Goal: Task Accomplishment & Management: Use online tool/utility

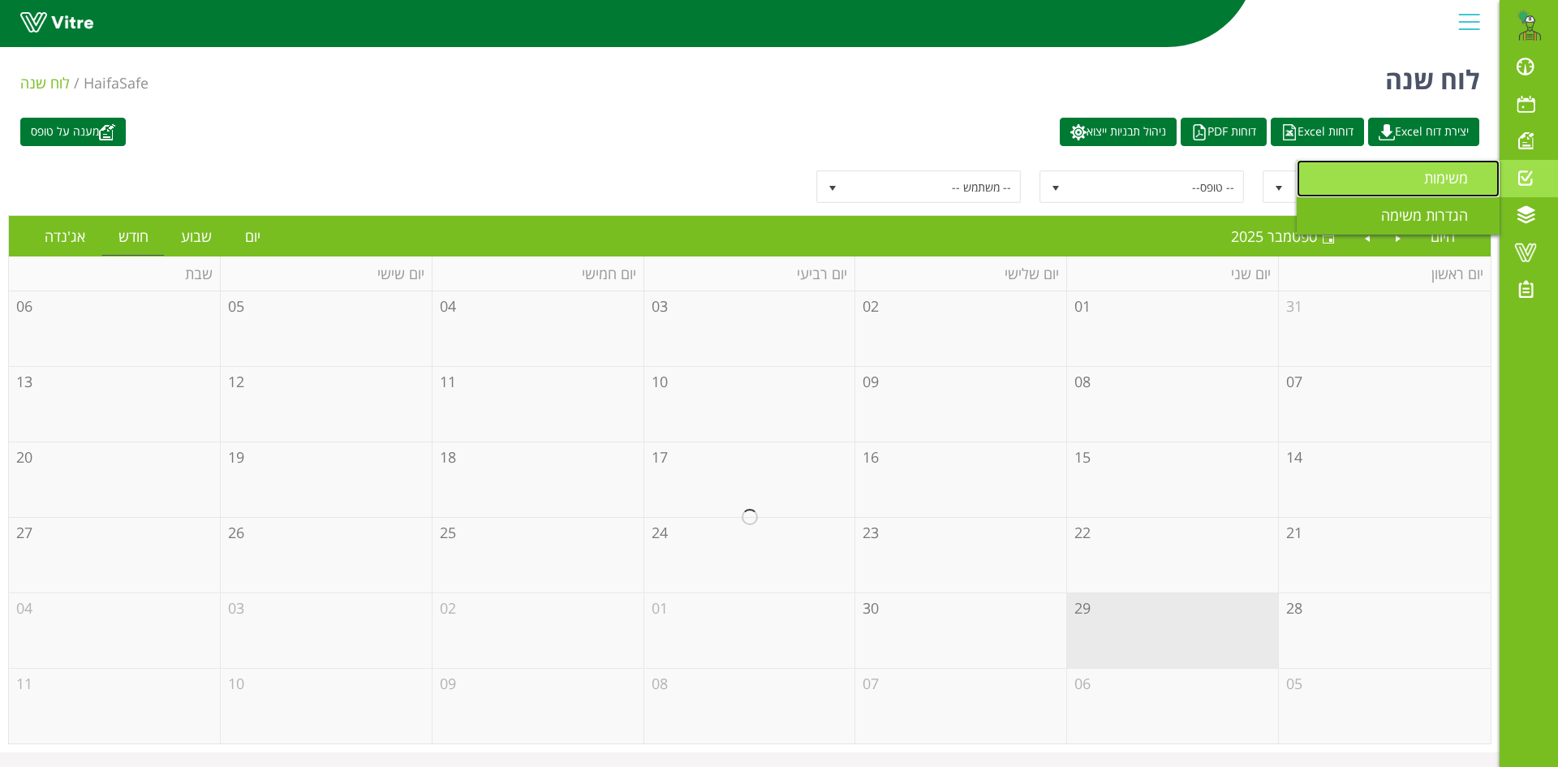
click at [1454, 181] on span "משימות" at bounding box center [1455, 177] width 63 height 19
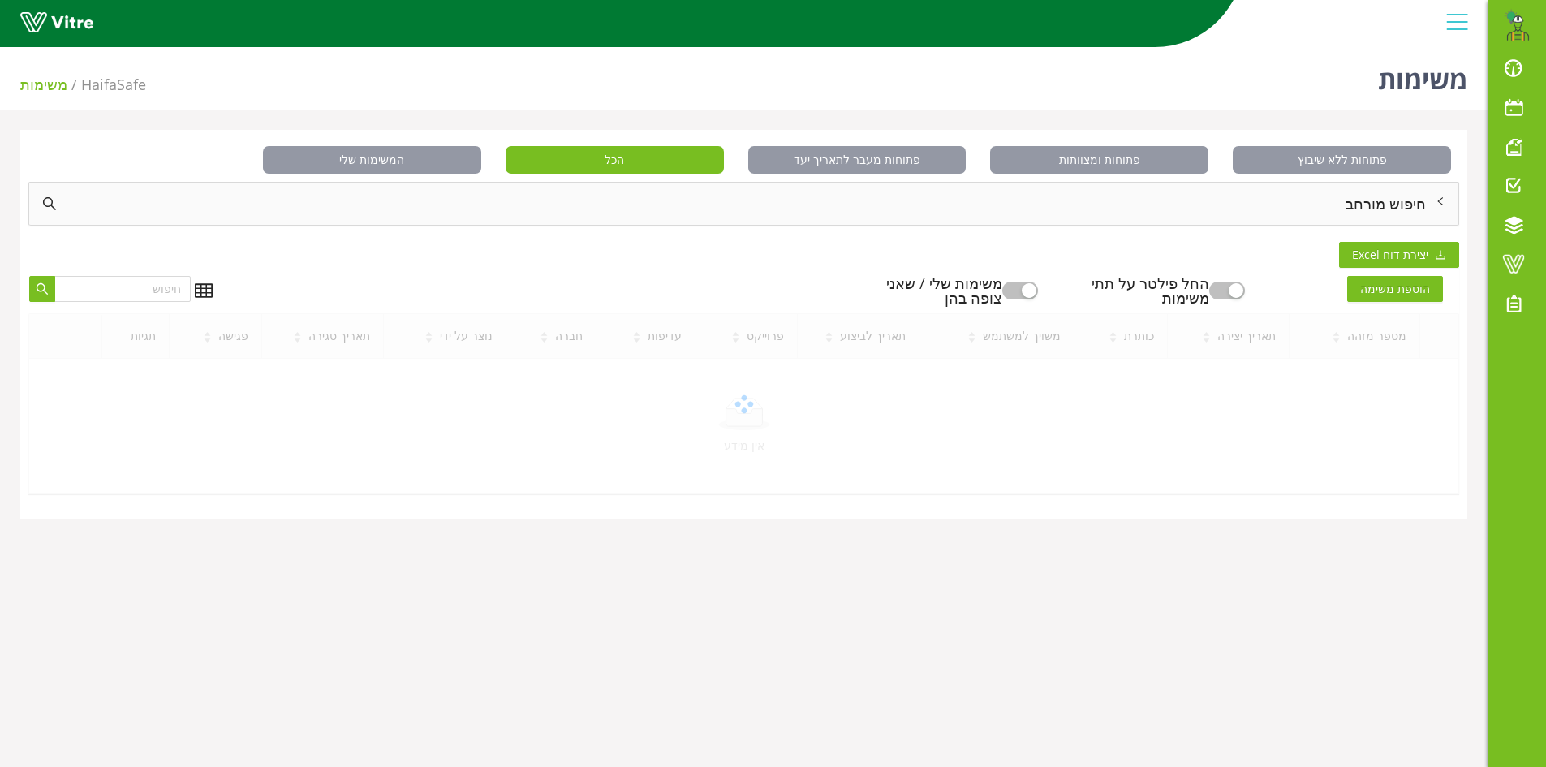
click at [1375, 205] on div "חיפוש מורחב" at bounding box center [743, 204] width 1429 height 42
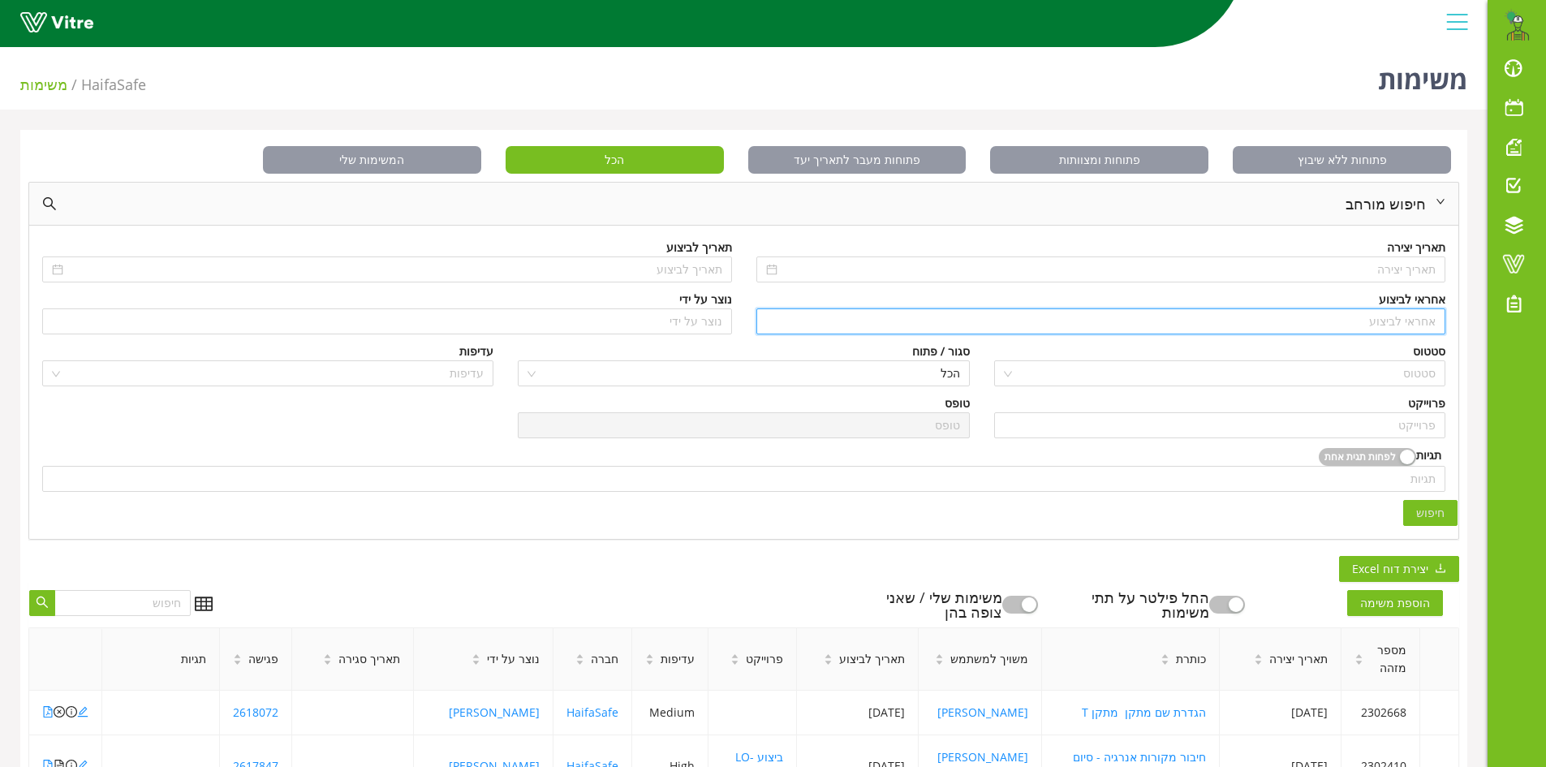
click at [1385, 325] on input "search" at bounding box center [1101, 321] width 670 height 24
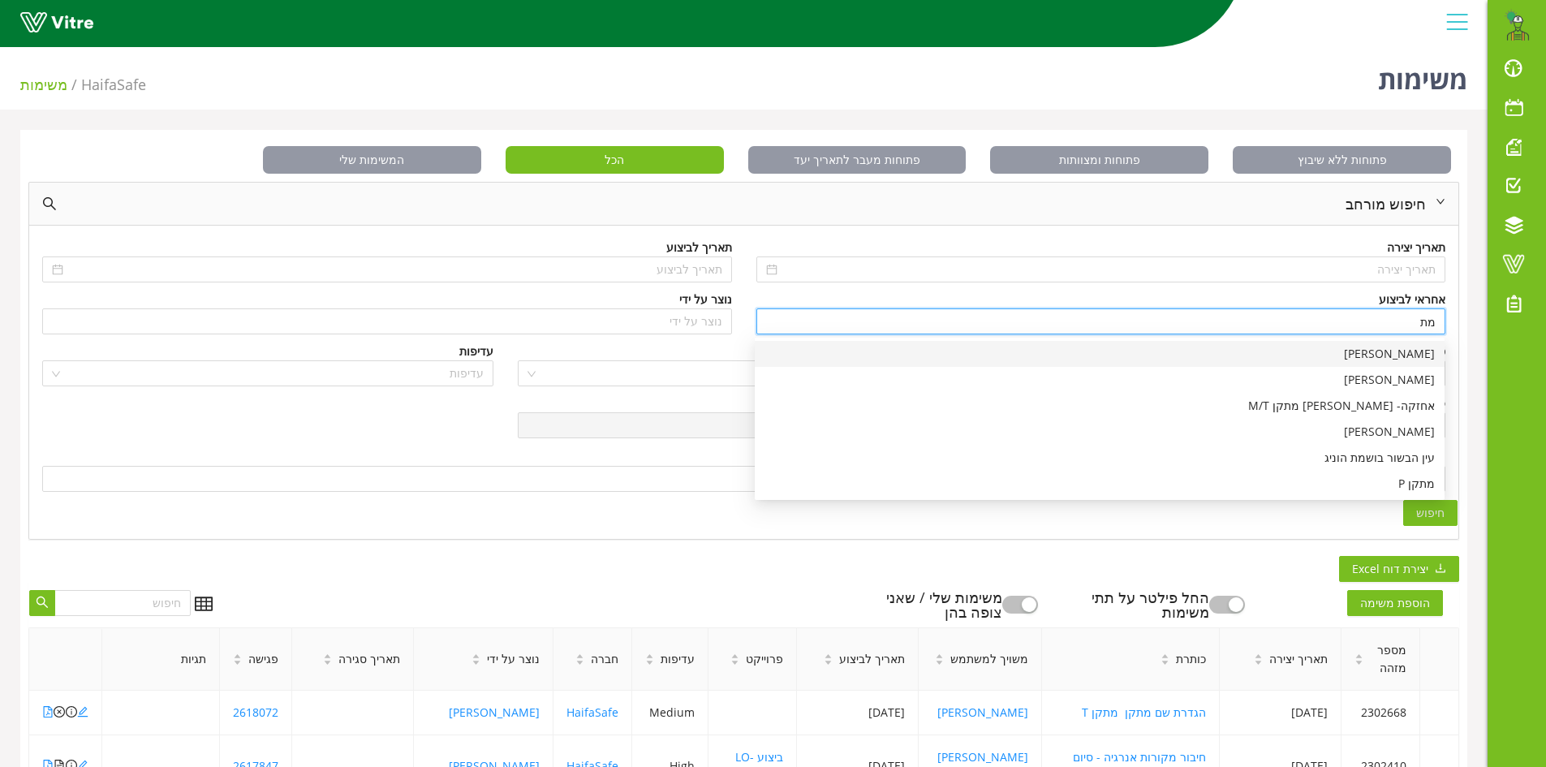
click at [1425, 358] on div "[PERSON_NAME]" at bounding box center [1100, 354] width 670 height 18
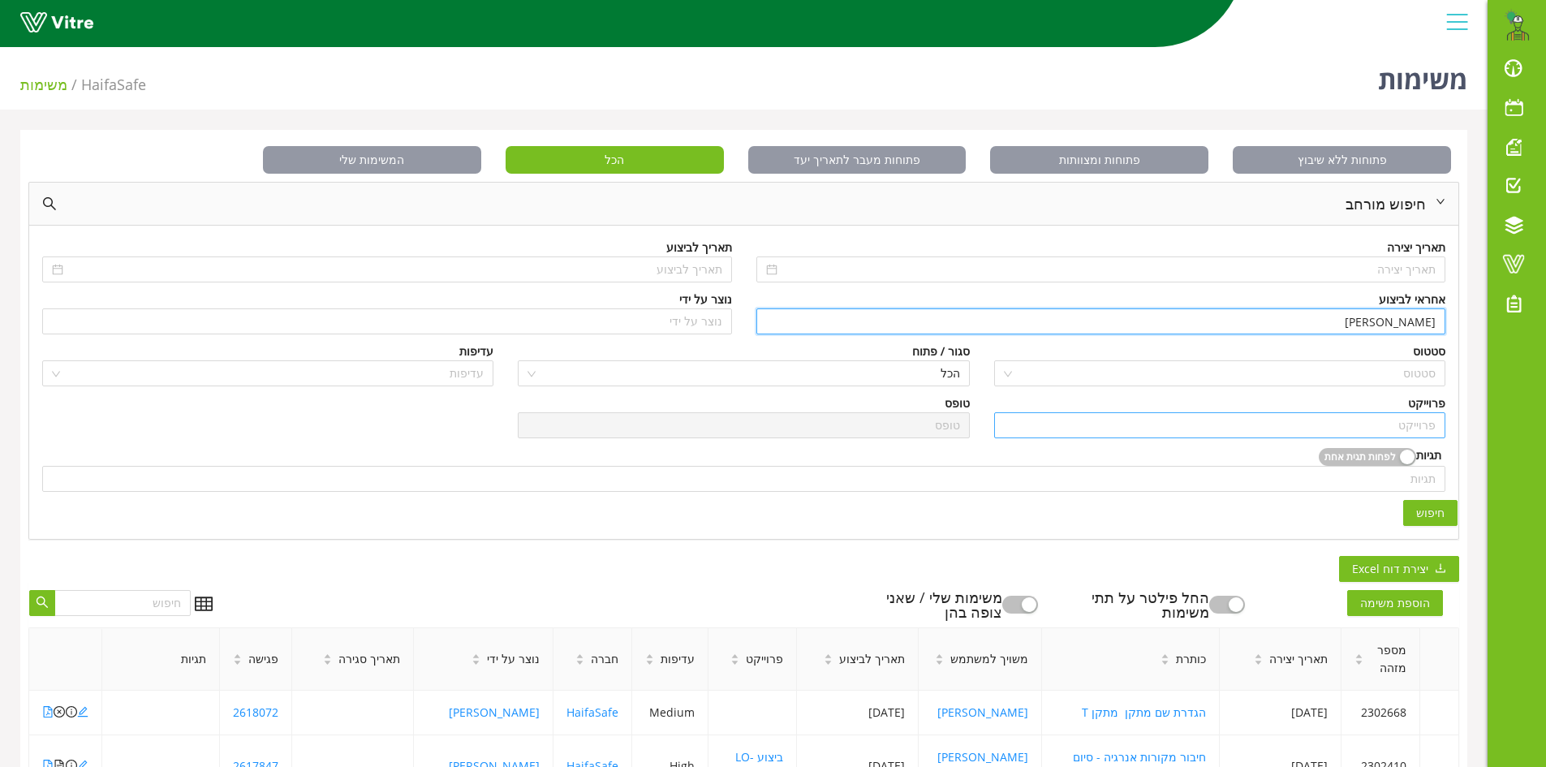
type input "[PERSON_NAME]"
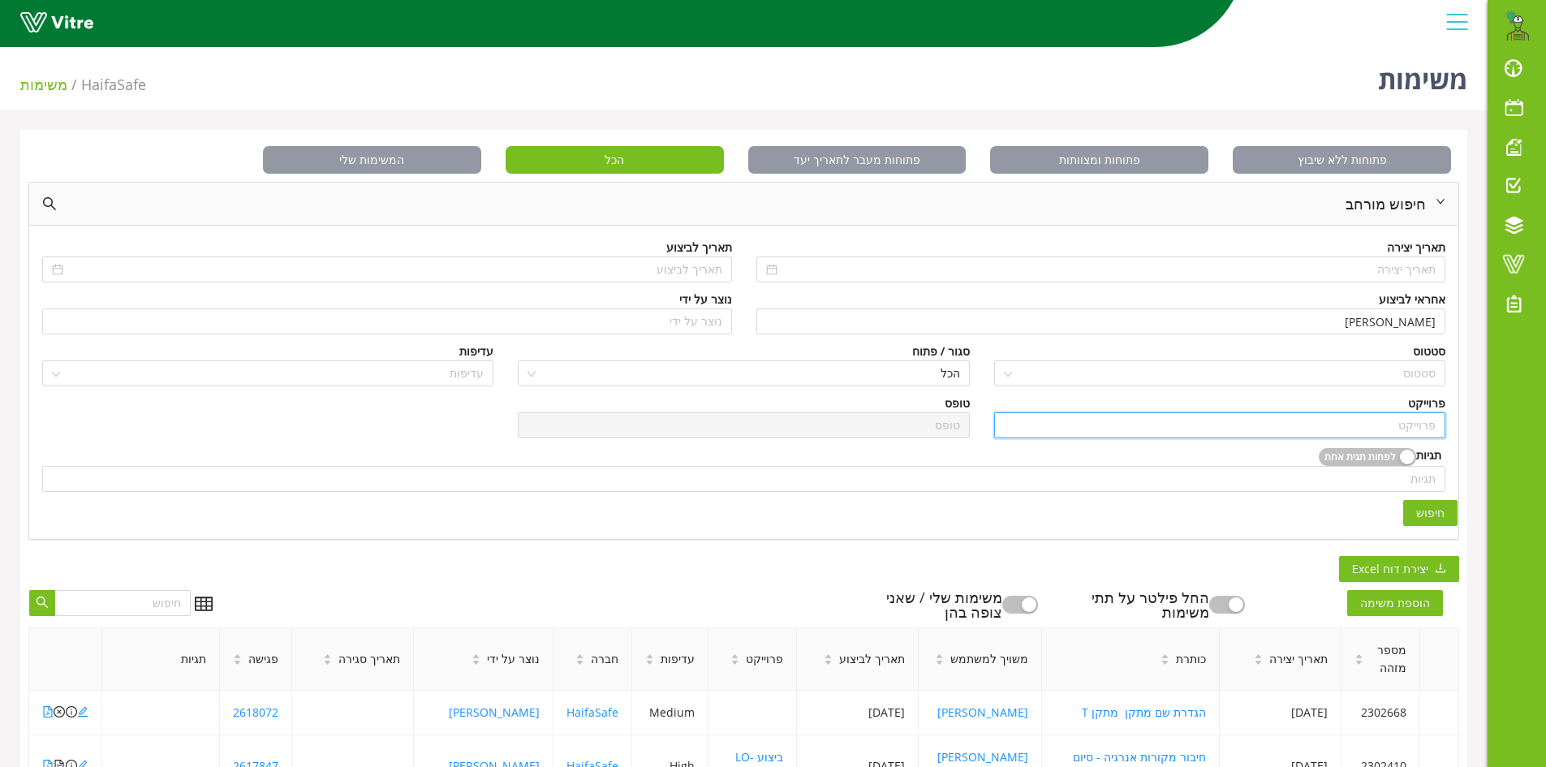
click at [1411, 429] on input "search" at bounding box center [1220, 425] width 432 height 24
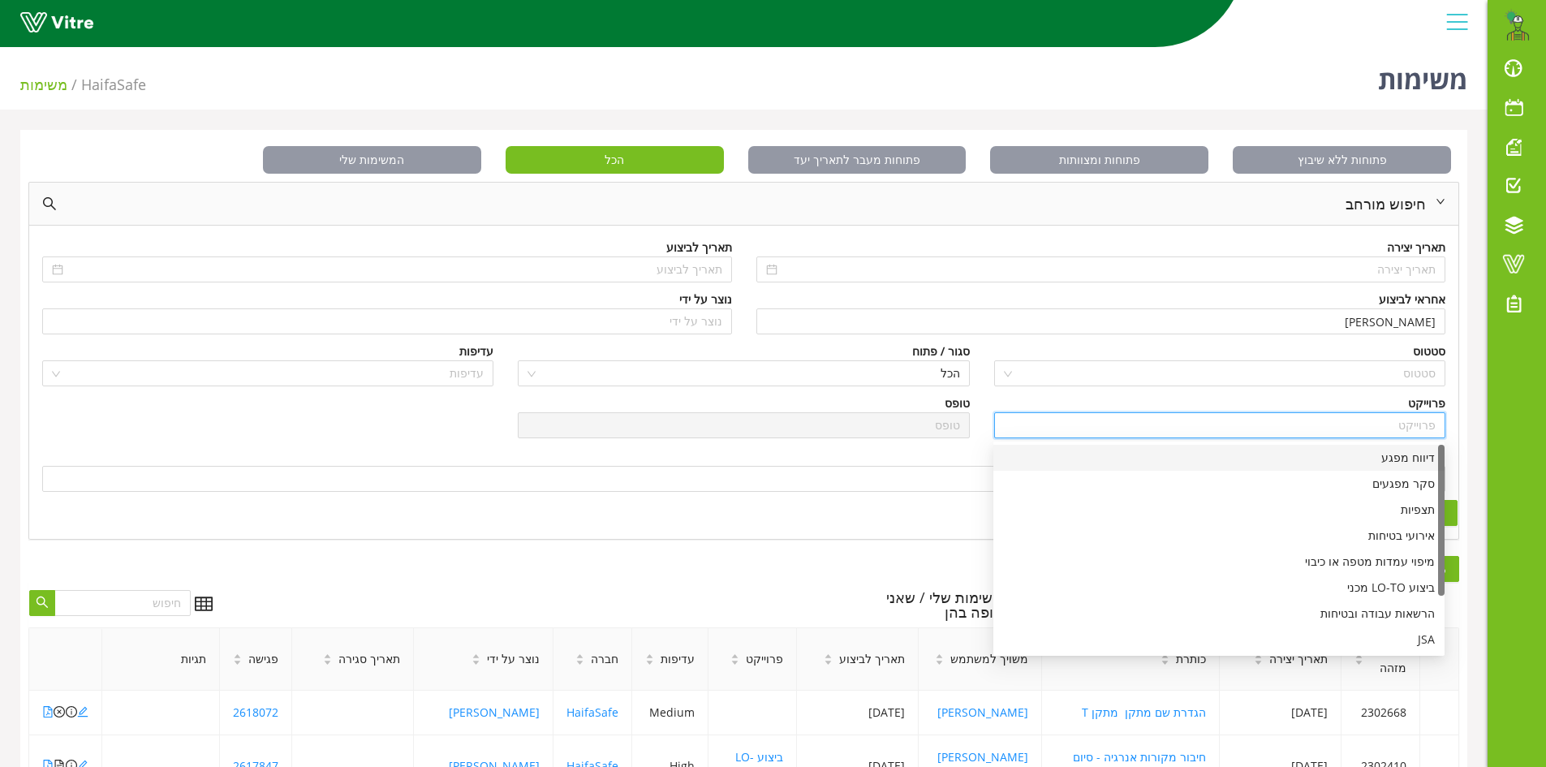
click at [1410, 462] on div "דיווח מפגע" at bounding box center [1219, 458] width 432 height 18
type input "דיווח מפגע"
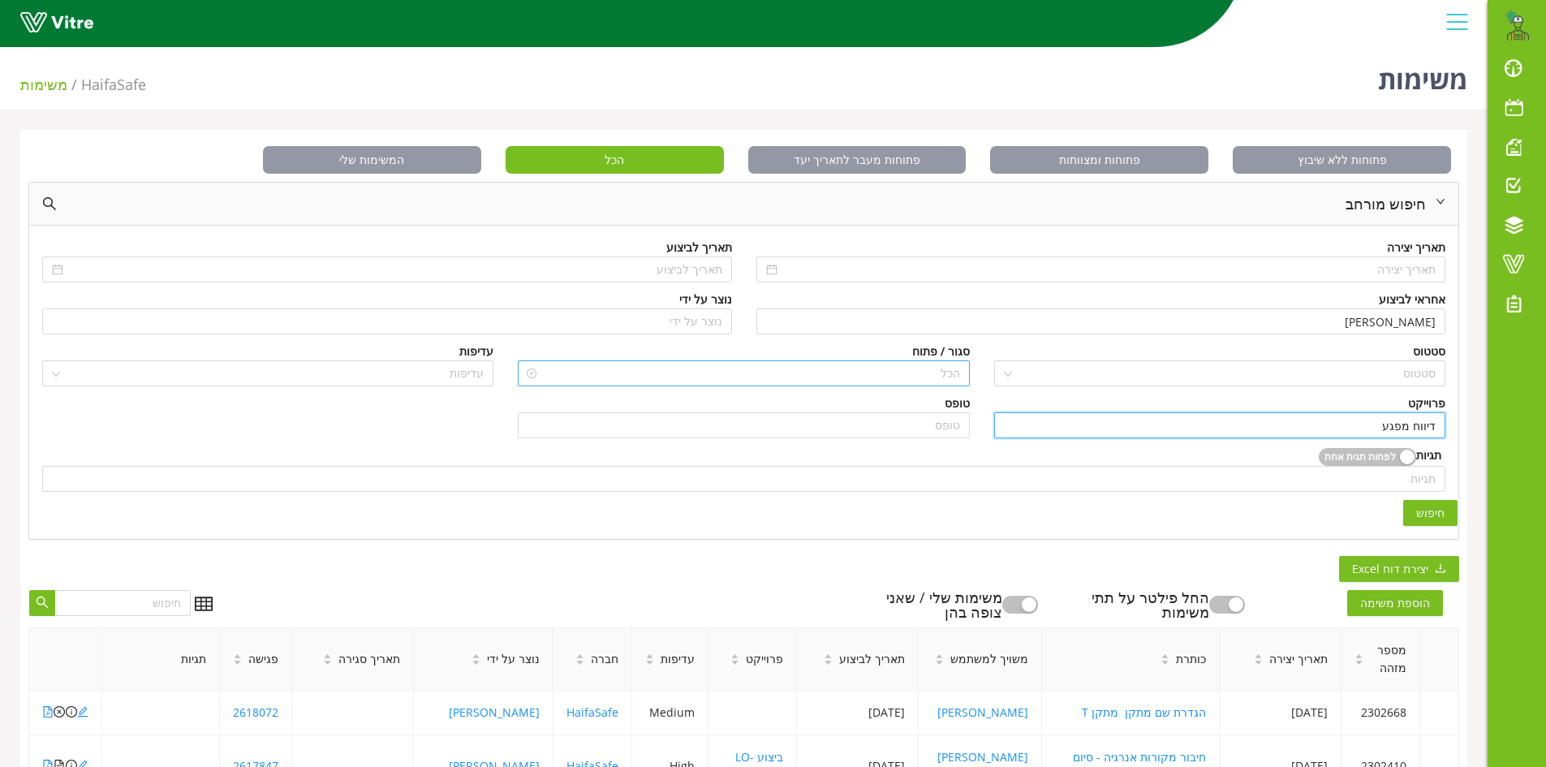
click at [941, 377] on span "הכל" at bounding box center [744, 373] width 432 height 24
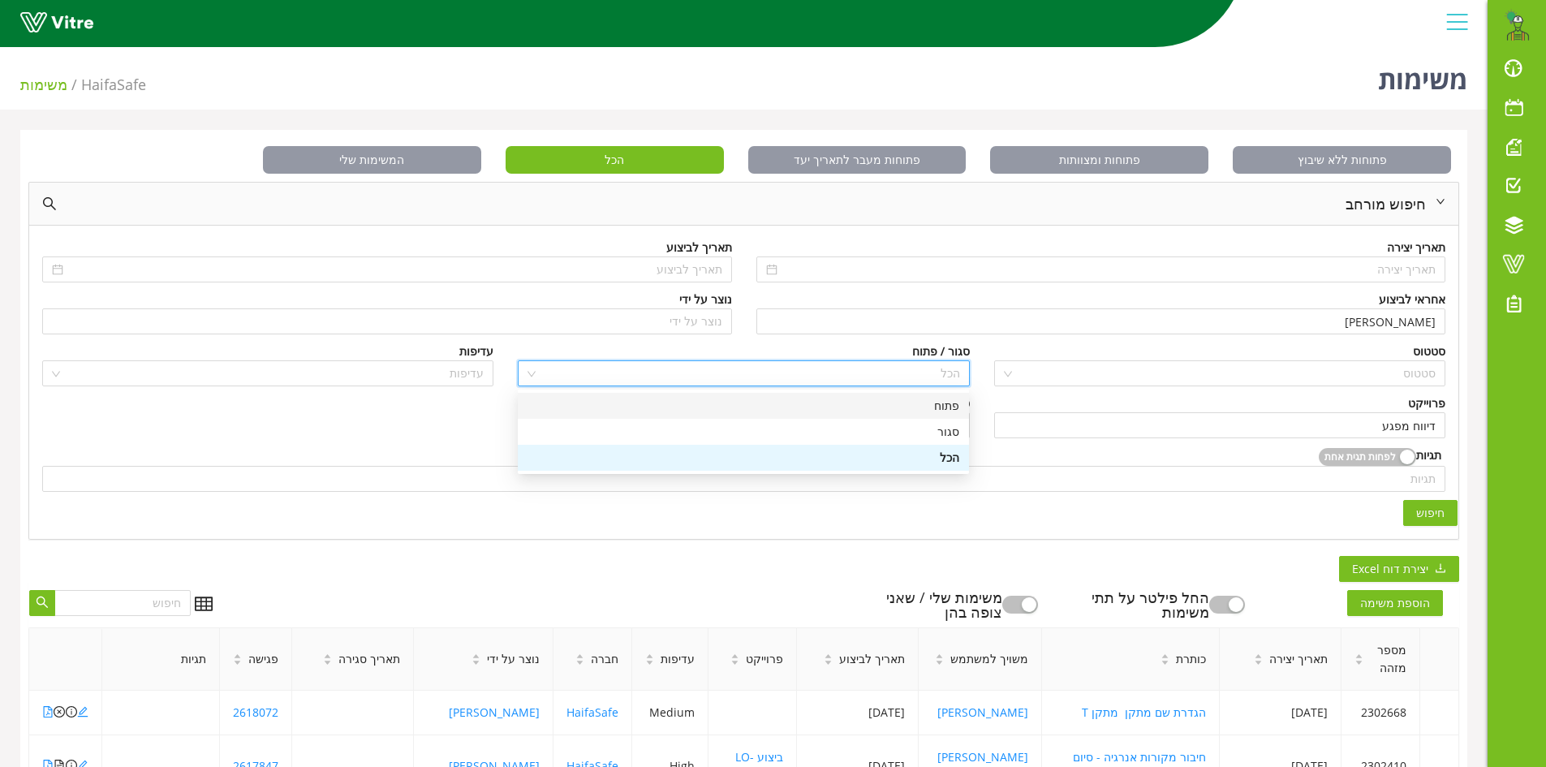
click at [942, 409] on div "פתוח" at bounding box center [744, 406] width 432 height 18
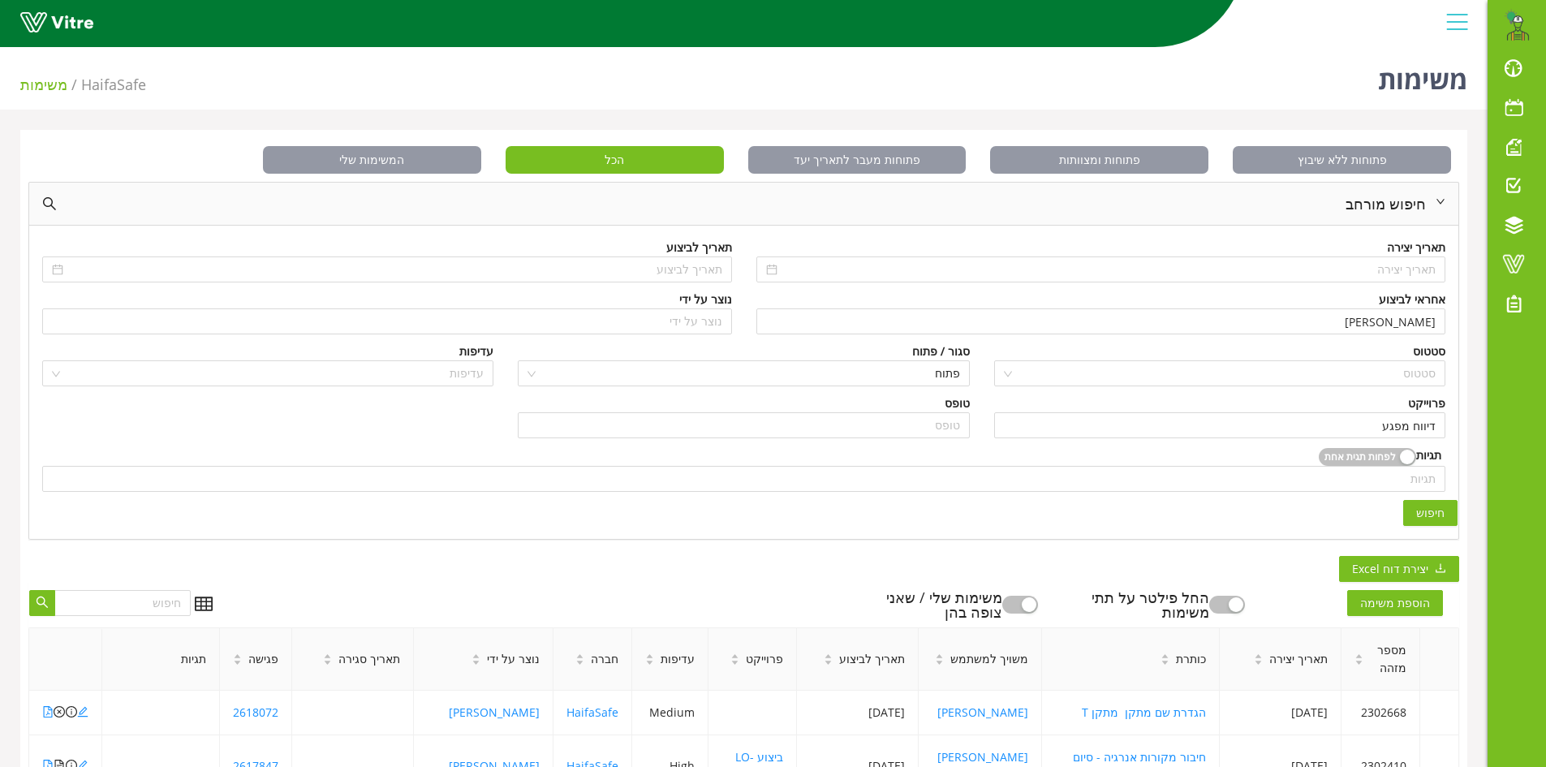
click at [1432, 513] on span "חיפוש" at bounding box center [1430, 513] width 28 height 18
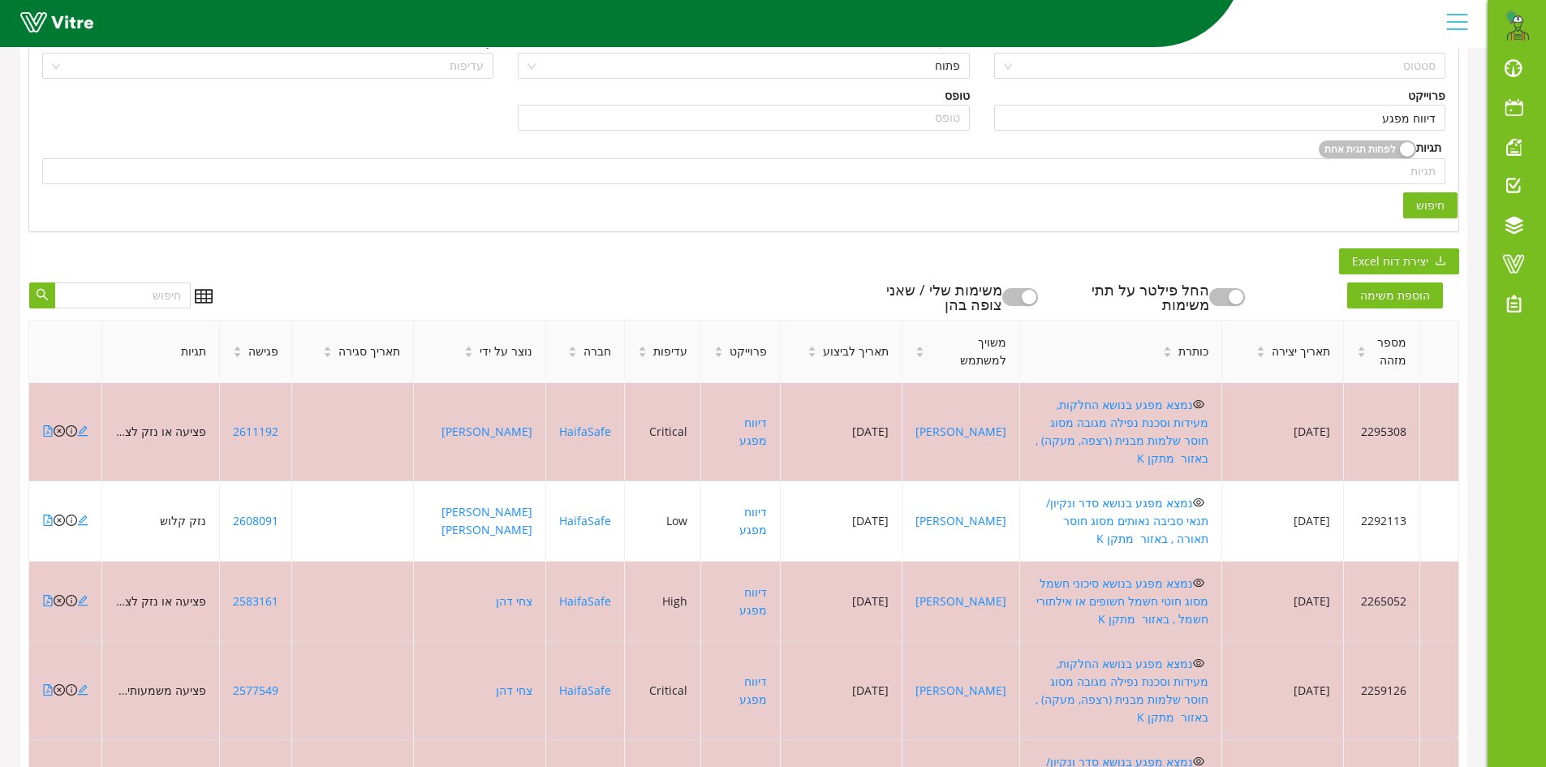
scroll to position [325, 0]
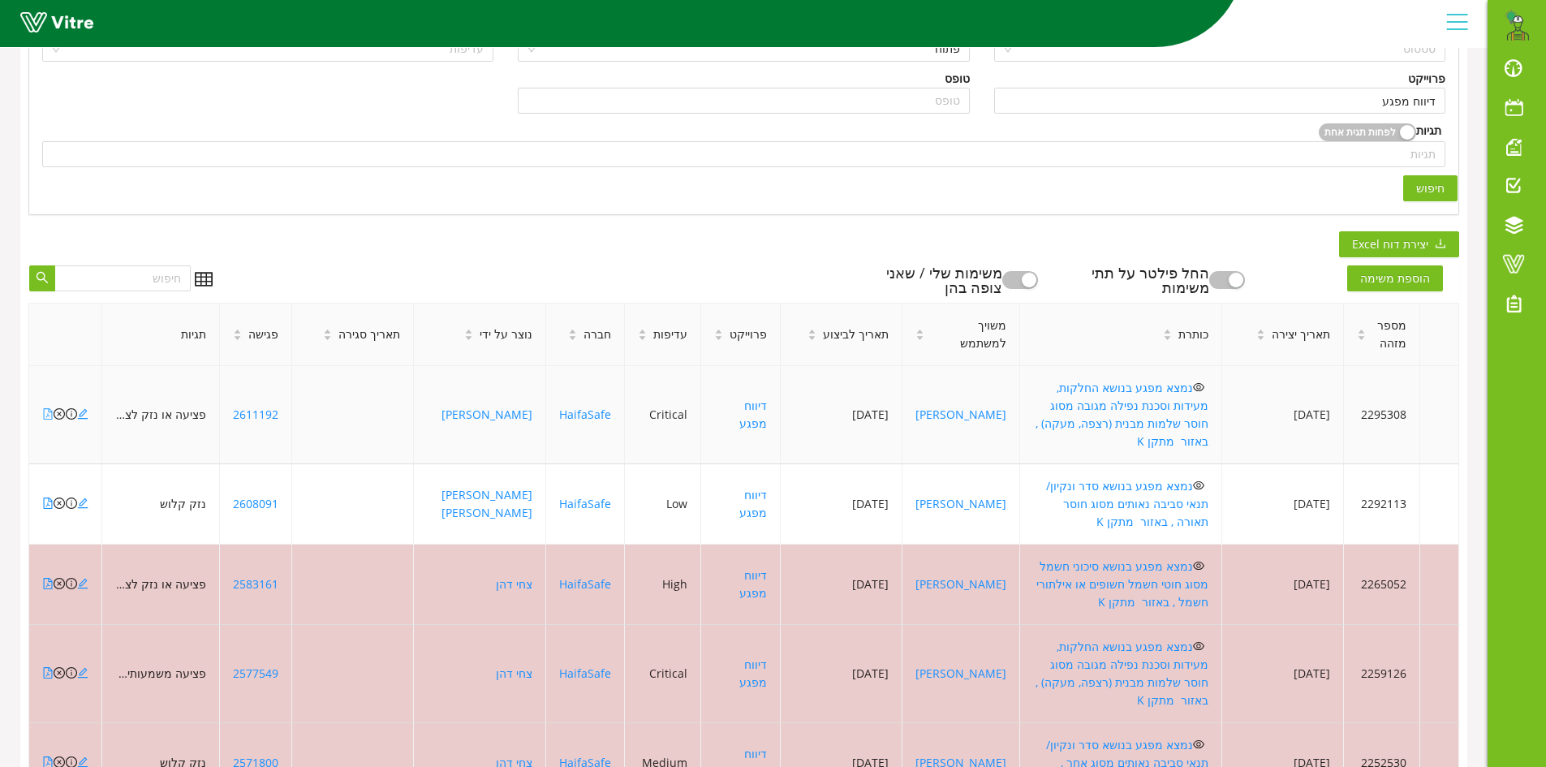
click at [46, 408] on icon "file-pdf" at bounding box center [47, 413] width 11 height 11
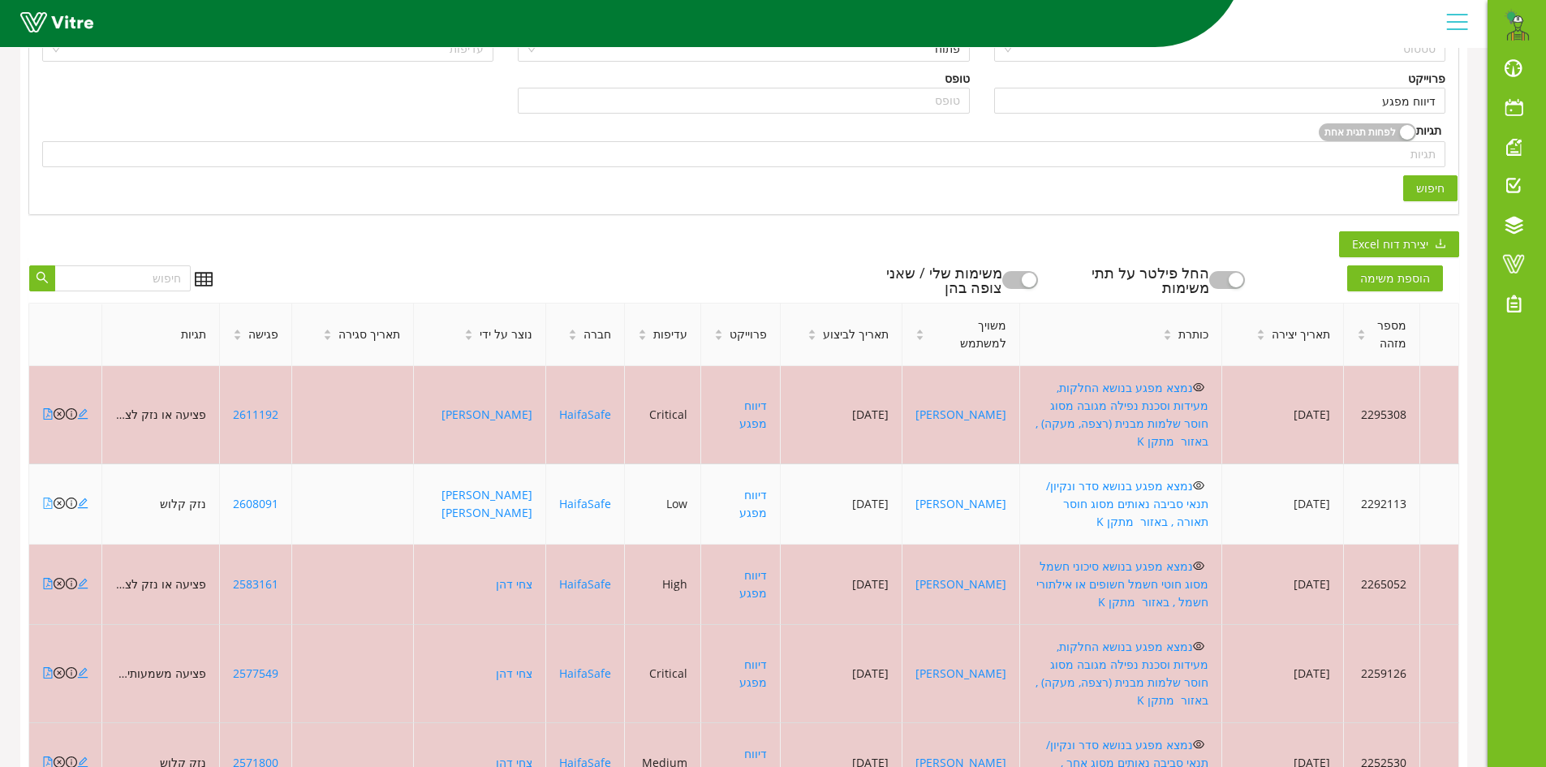
click at [48, 498] on icon "file-pdf" at bounding box center [47, 503] width 11 height 11
click at [57, 498] on icon "close-circle" at bounding box center [59, 503] width 11 height 11
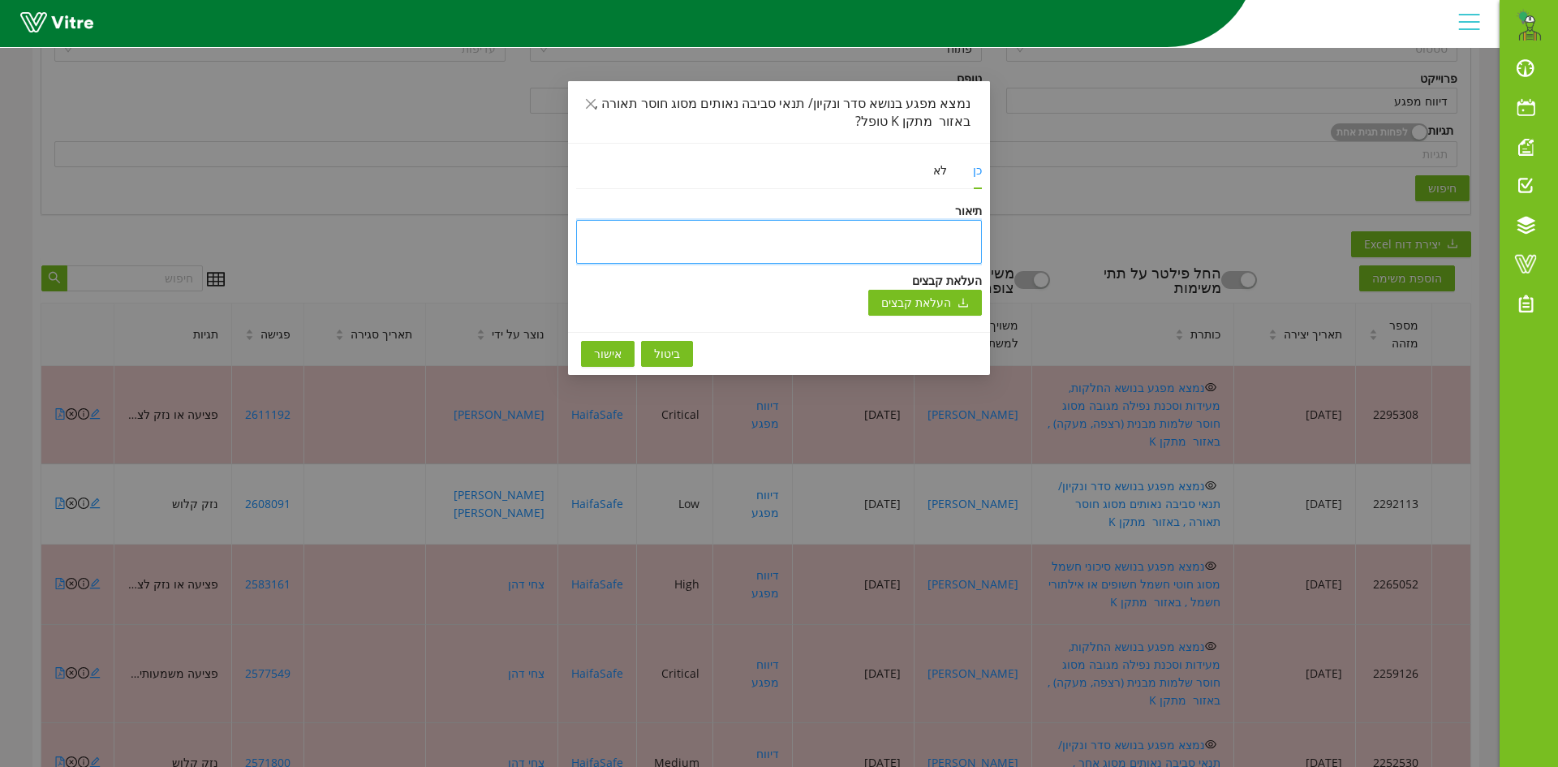
click at [866, 241] on textarea at bounding box center [779, 242] width 406 height 44
type textarea "ט"
type textarea "טו"
type textarea "טופ"
type textarea "טופל"
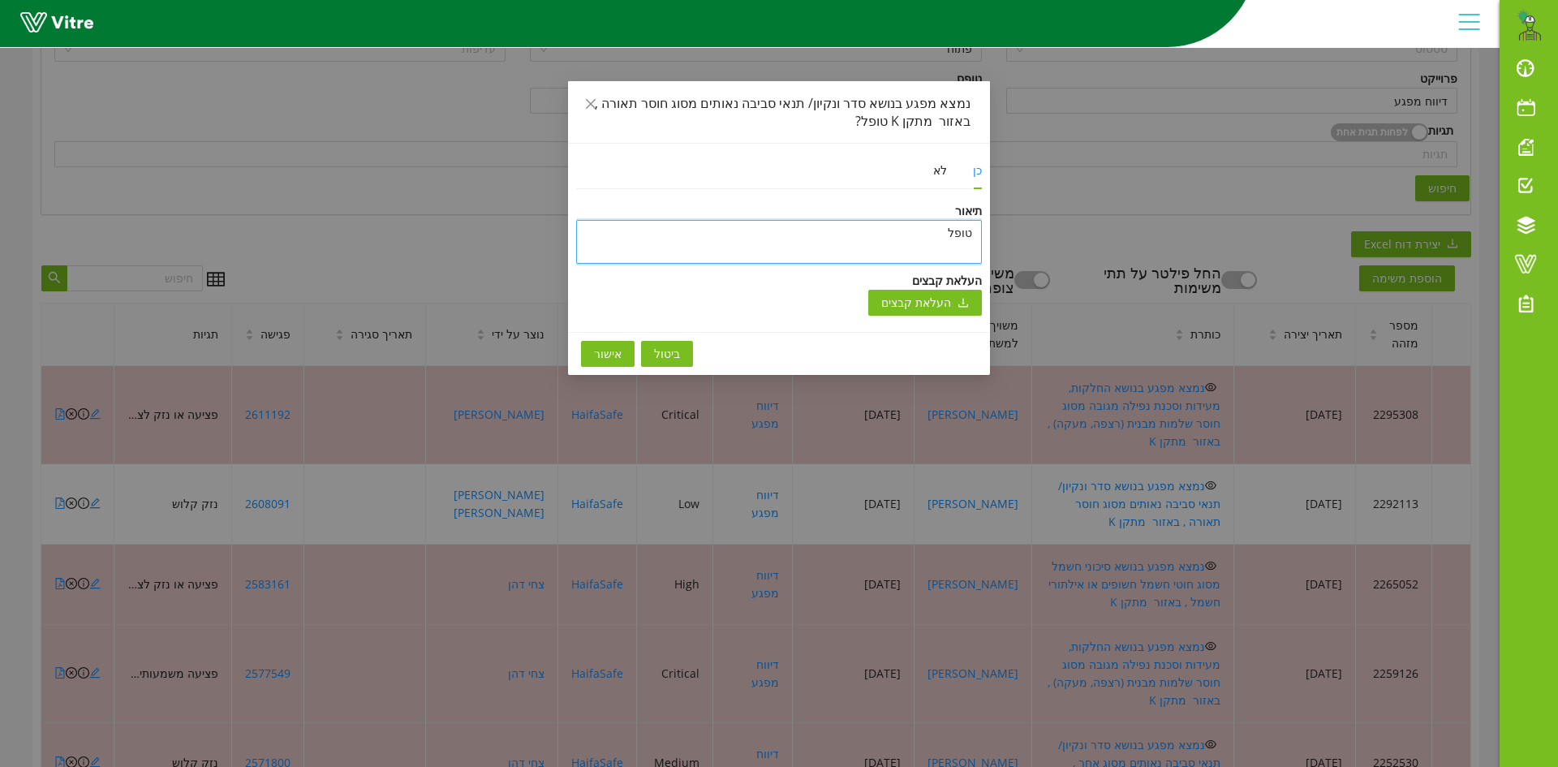
type textarea "טופל"
type textarea "טופל ו"
type textarea "טופל ונ"
type textarea "טופל וני"
type textarea "טופל וניס"
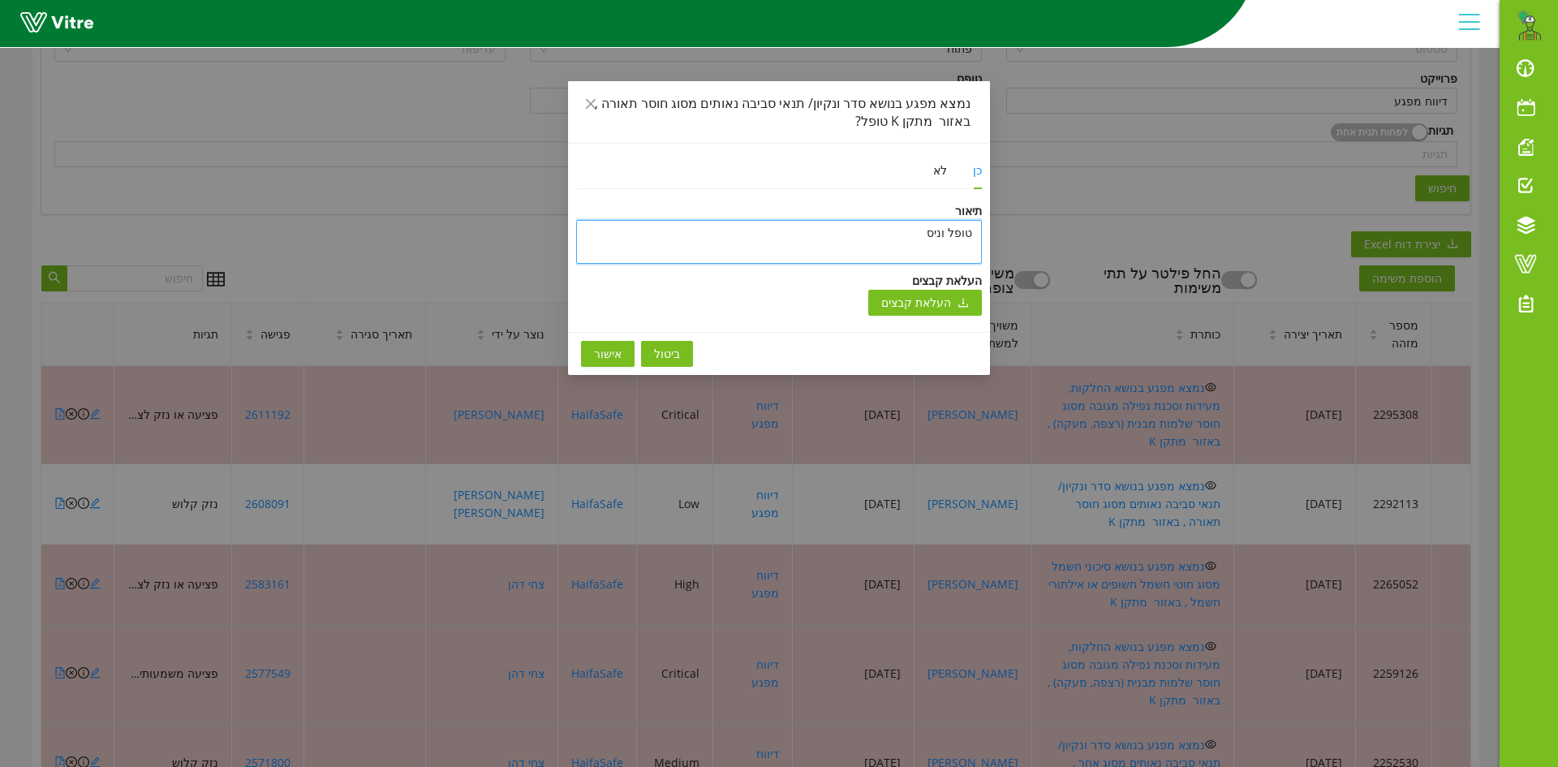
type textarea "טופל וניסג"
type textarea "טופל וניסגר"
type textarea "טופל וניסגר ב"
type textarea "טופל וניסגר בת"
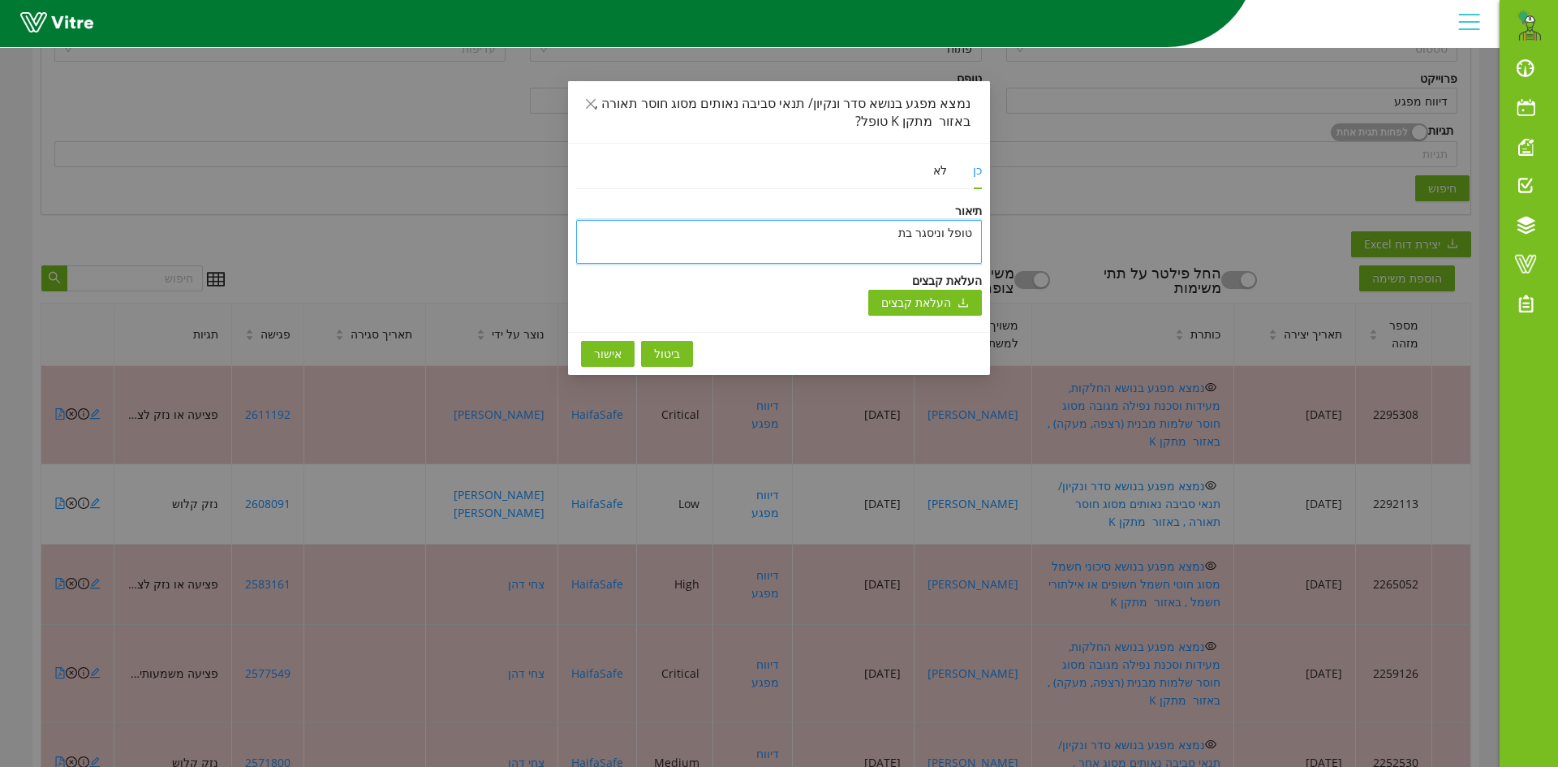
type textarea "טופל וניסגר בתו"
type textarea "טופל וניסגר בתוכ"
type textarea "טופל וניסגר בתוכנ"
type textarea "טופל וניסגר בתוכנה"
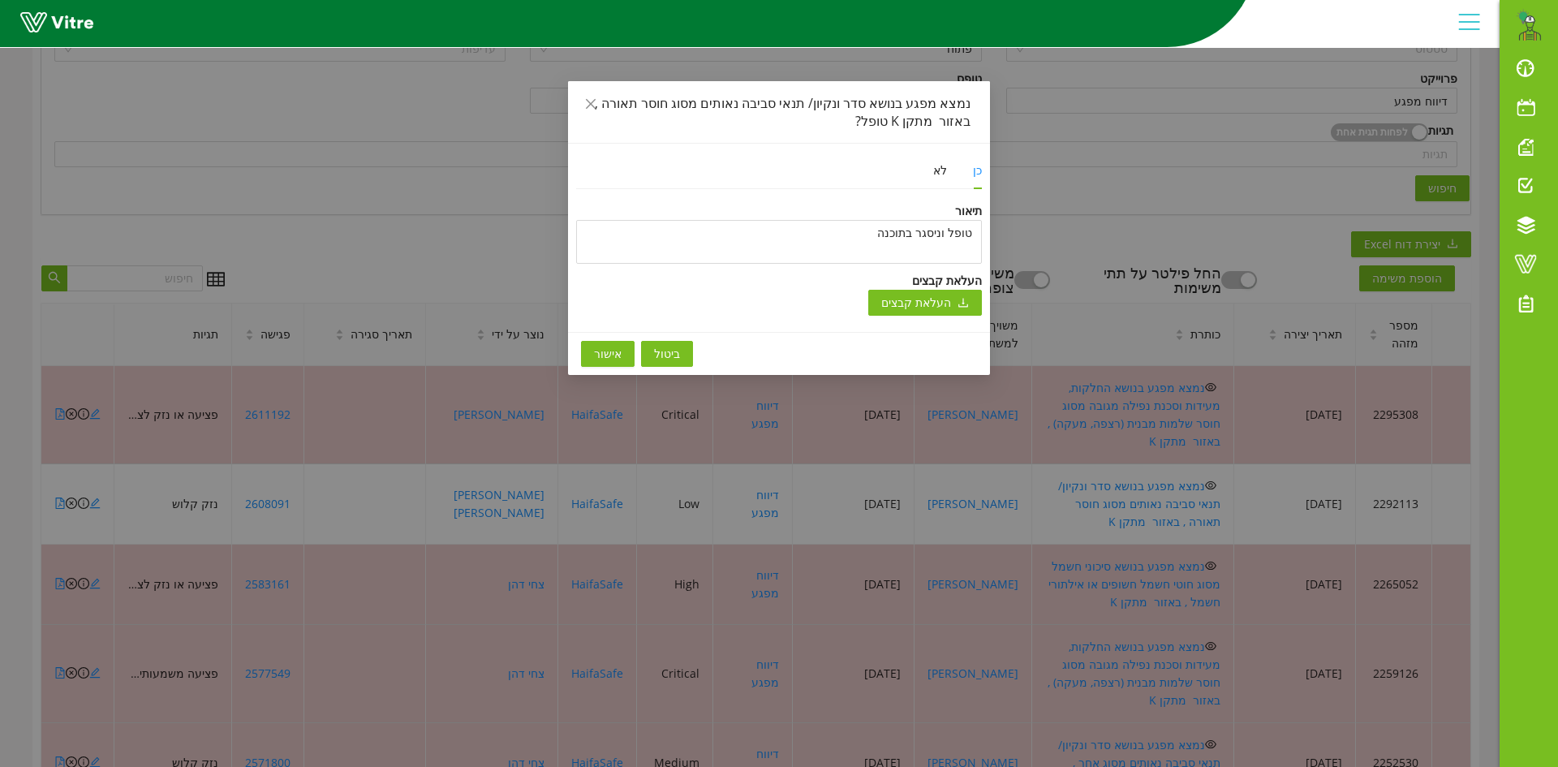
click at [608, 360] on span "אישור" at bounding box center [608, 354] width 28 height 18
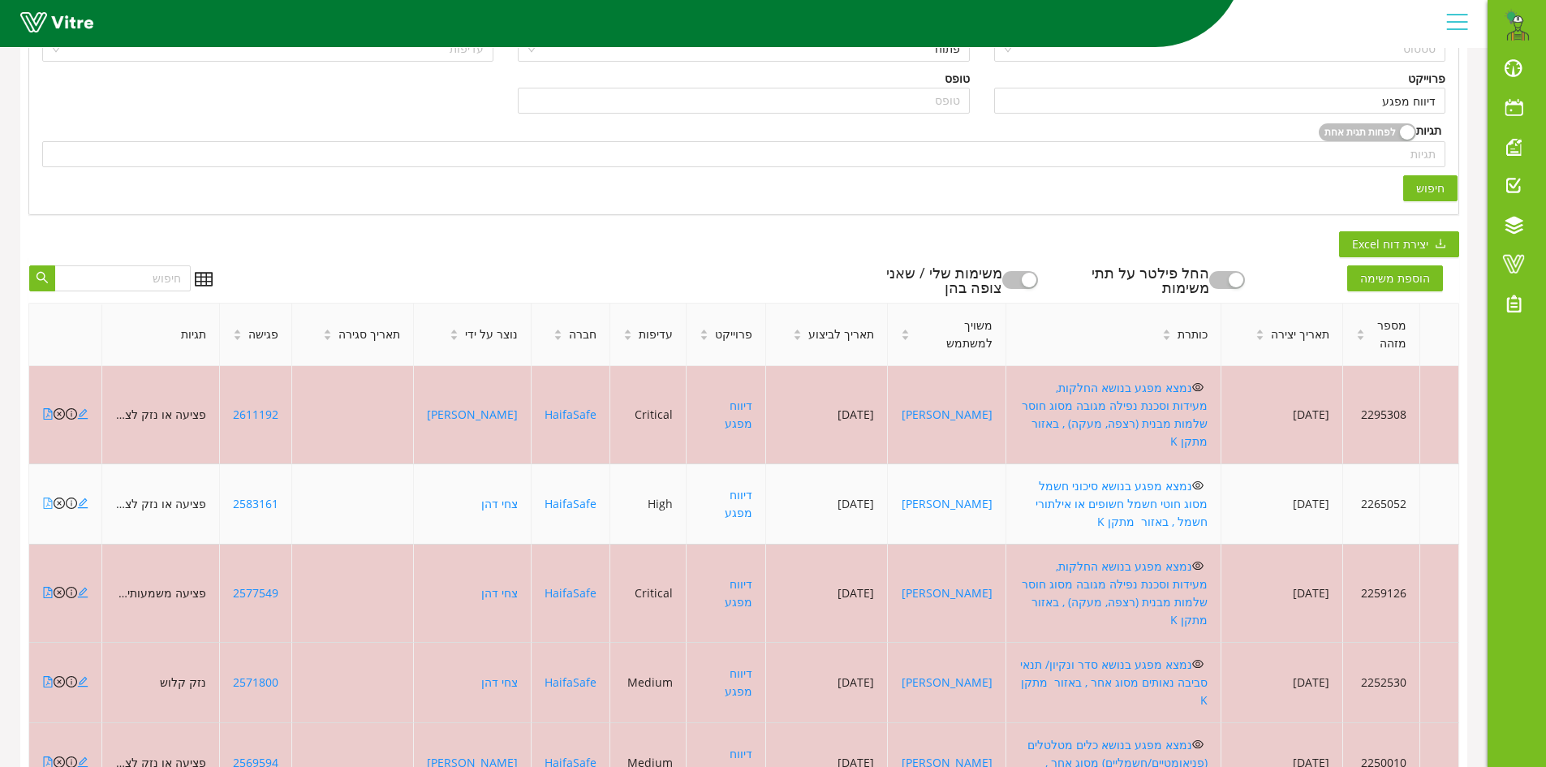
click at [45, 498] on icon "file-pdf" at bounding box center [47, 503] width 11 height 11
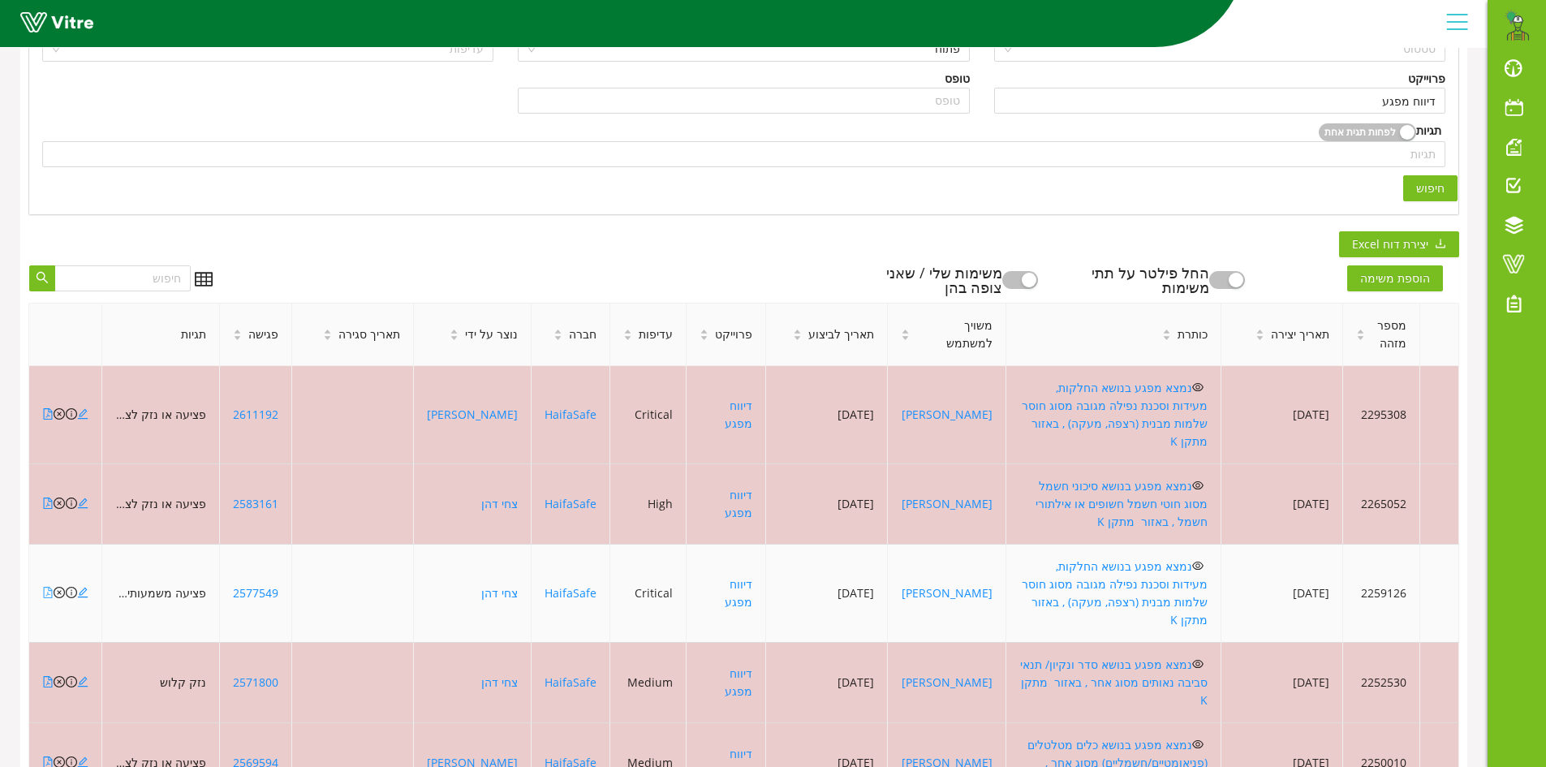
click at [48, 587] on icon "file-pdf" at bounding box center [48, 592] width 9 height 11
click at [59, 587] on icon "close-circle" at bounding box center [59, 592] width 11 height 11
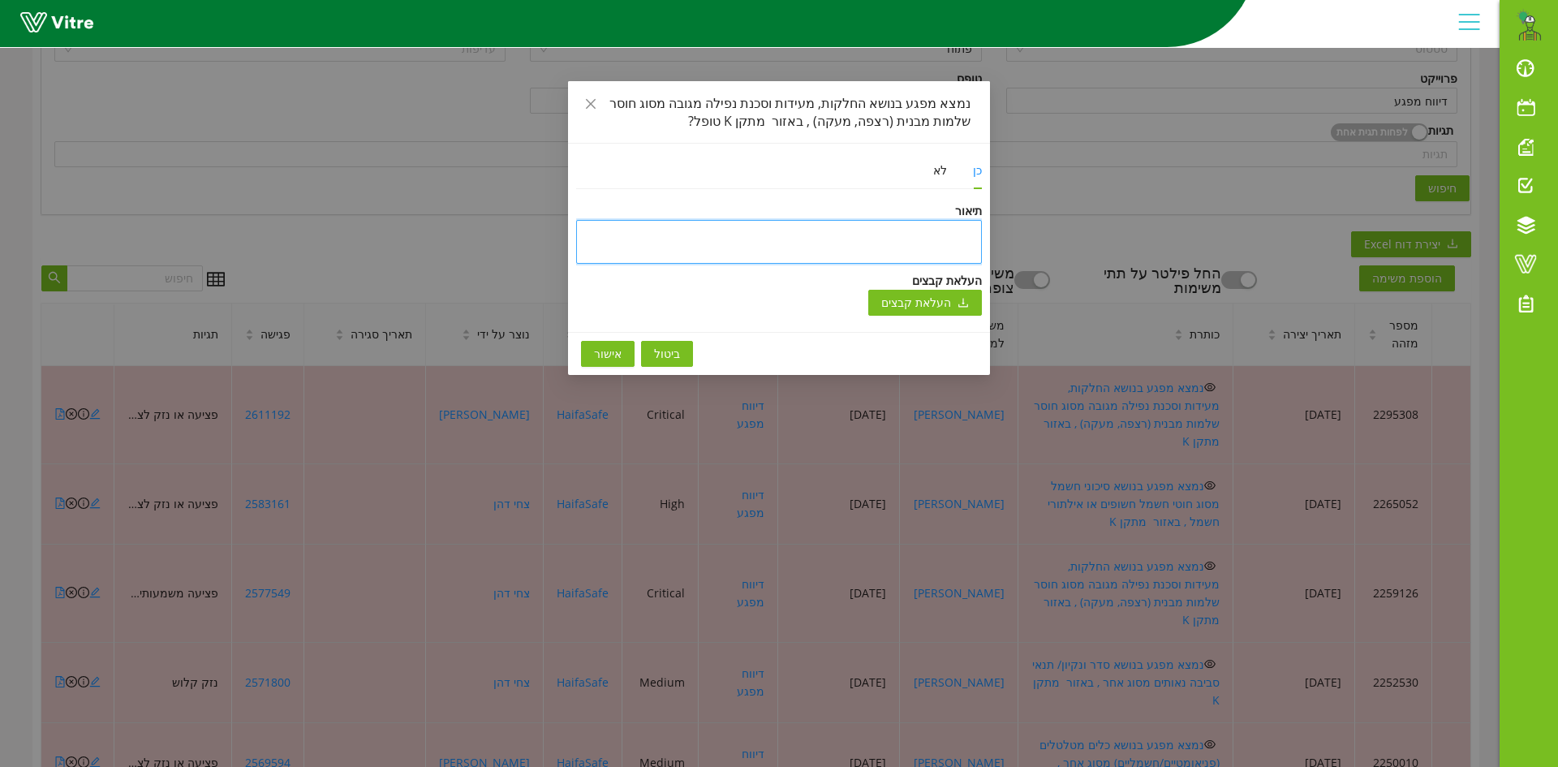
click at [777, 229] on textarea at bounding box center [779, 242] width 406 height 44
type textarea "ט"
type textarea "טו"
type textarea "טופ"
type textarea "טופל"
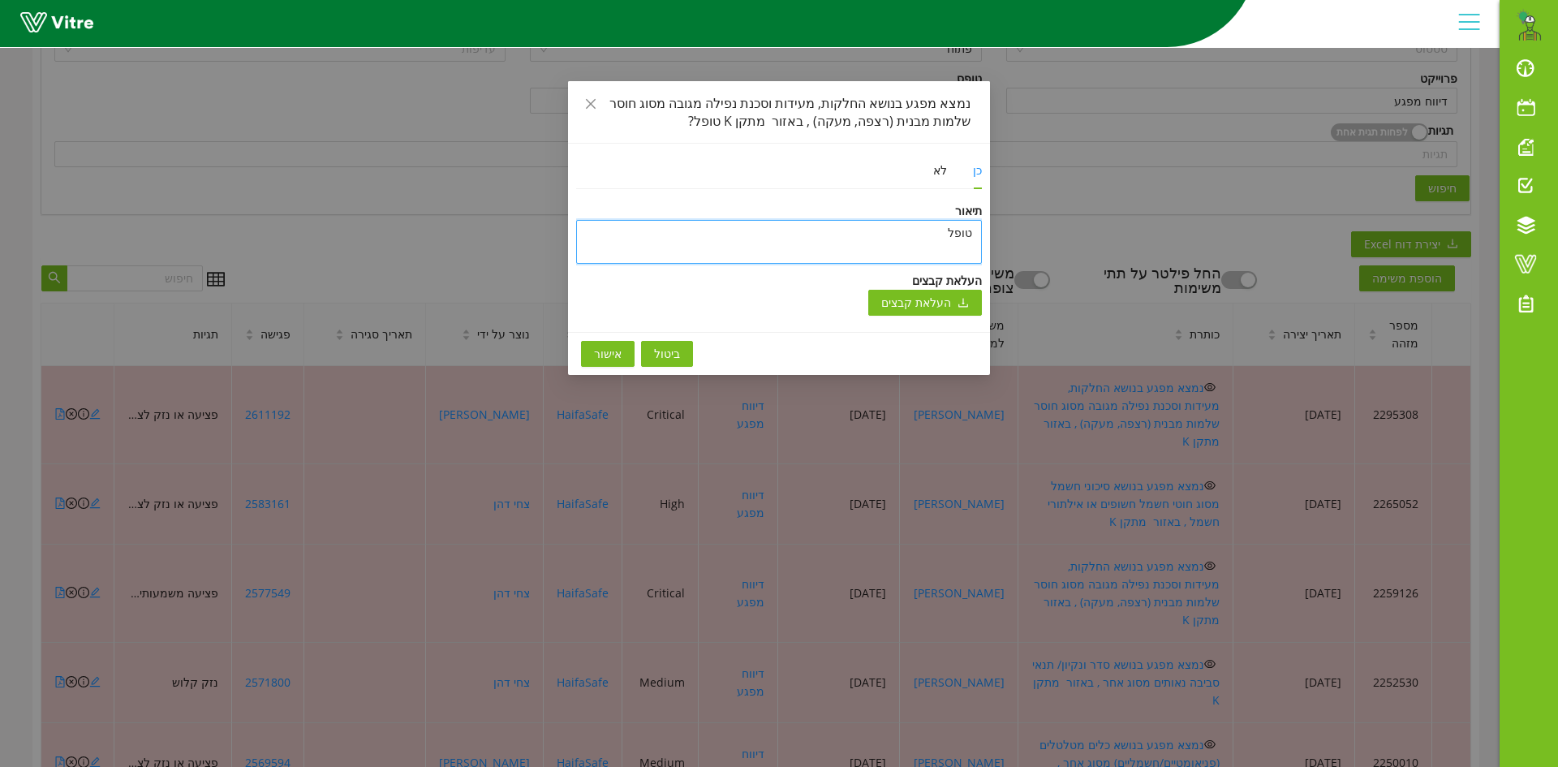
type textarea "טופל"
type textarea "טופל ו"
type textarea "טופל ונ"
type textarea "טופל וני"
type textarea "טופל וניס"
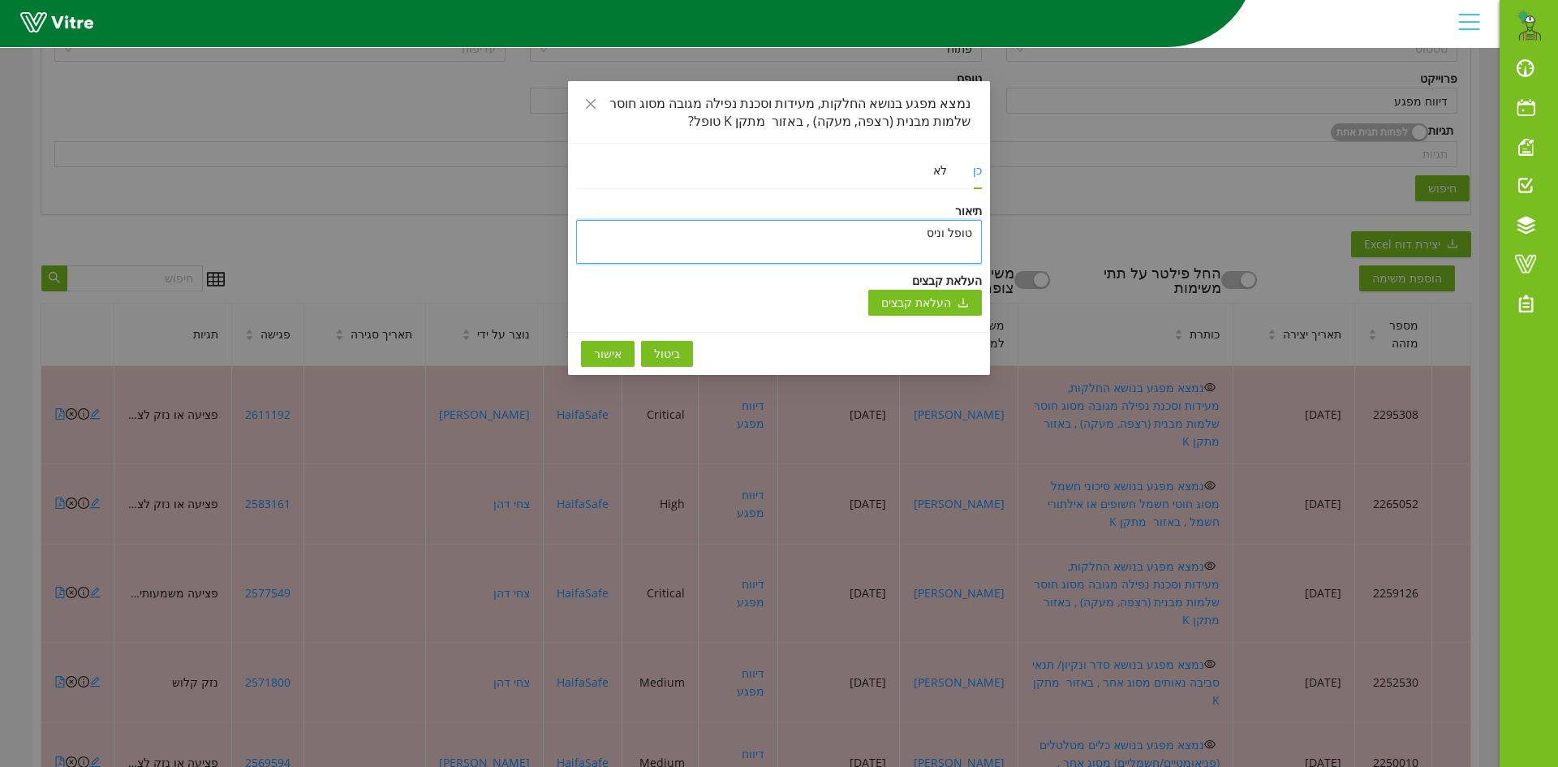
type textarea "טופל וניסג"
type textarea "טופל וניסגר"
type textarea "טופל וניסגר ב"
type textarea "טופל וניסגר בת"
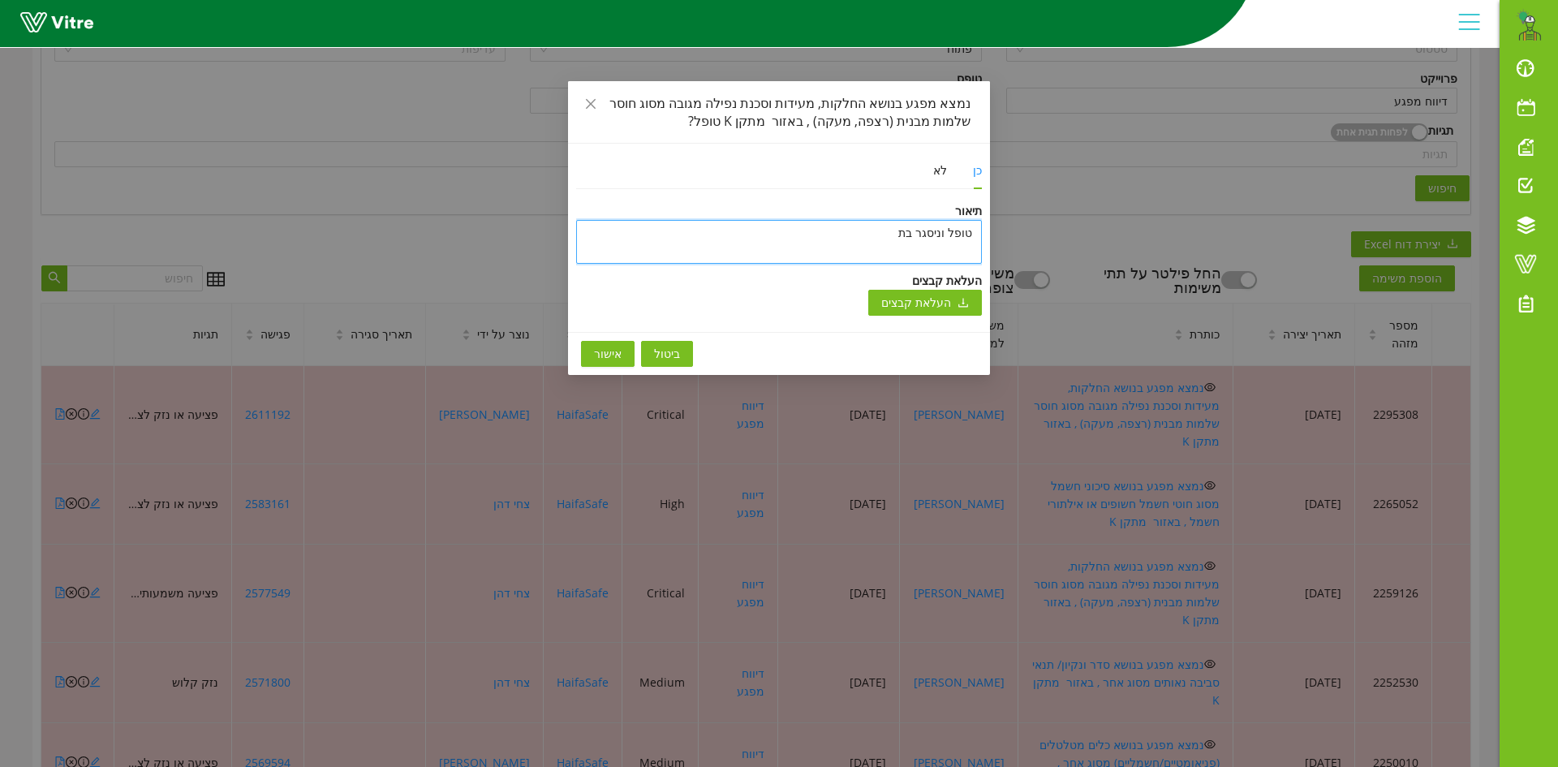
type textarea "טופל וניסגר בתו"
type textarea "טופל וניסגר בתוכ"
type textarea "טופל וניסגר בתוכנ"
type textarea "טופל וניסגר בתוכנה"
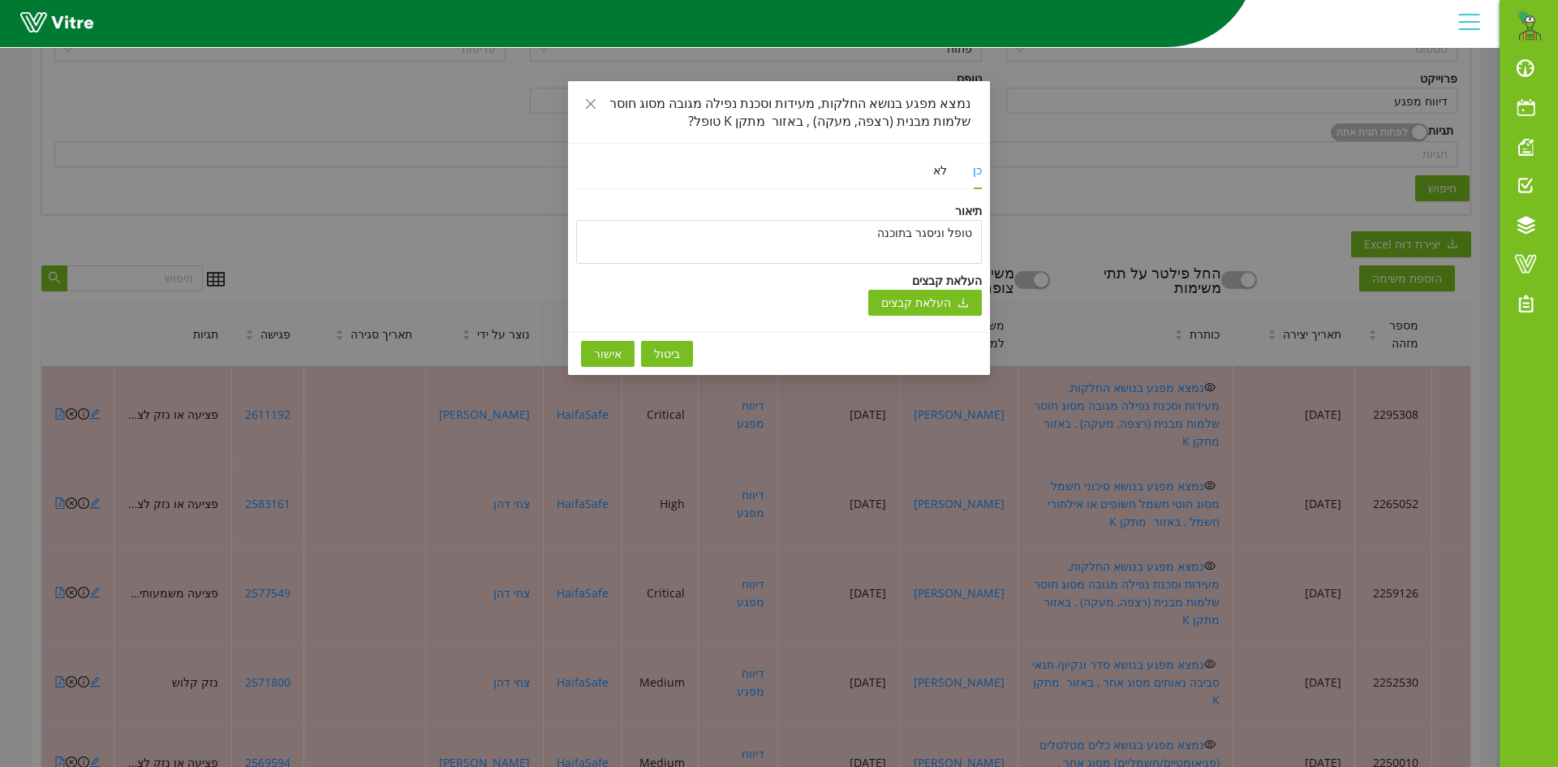
click at [609, 347] on span "אישור" at bounding box center [608, 354] width 28 height 18
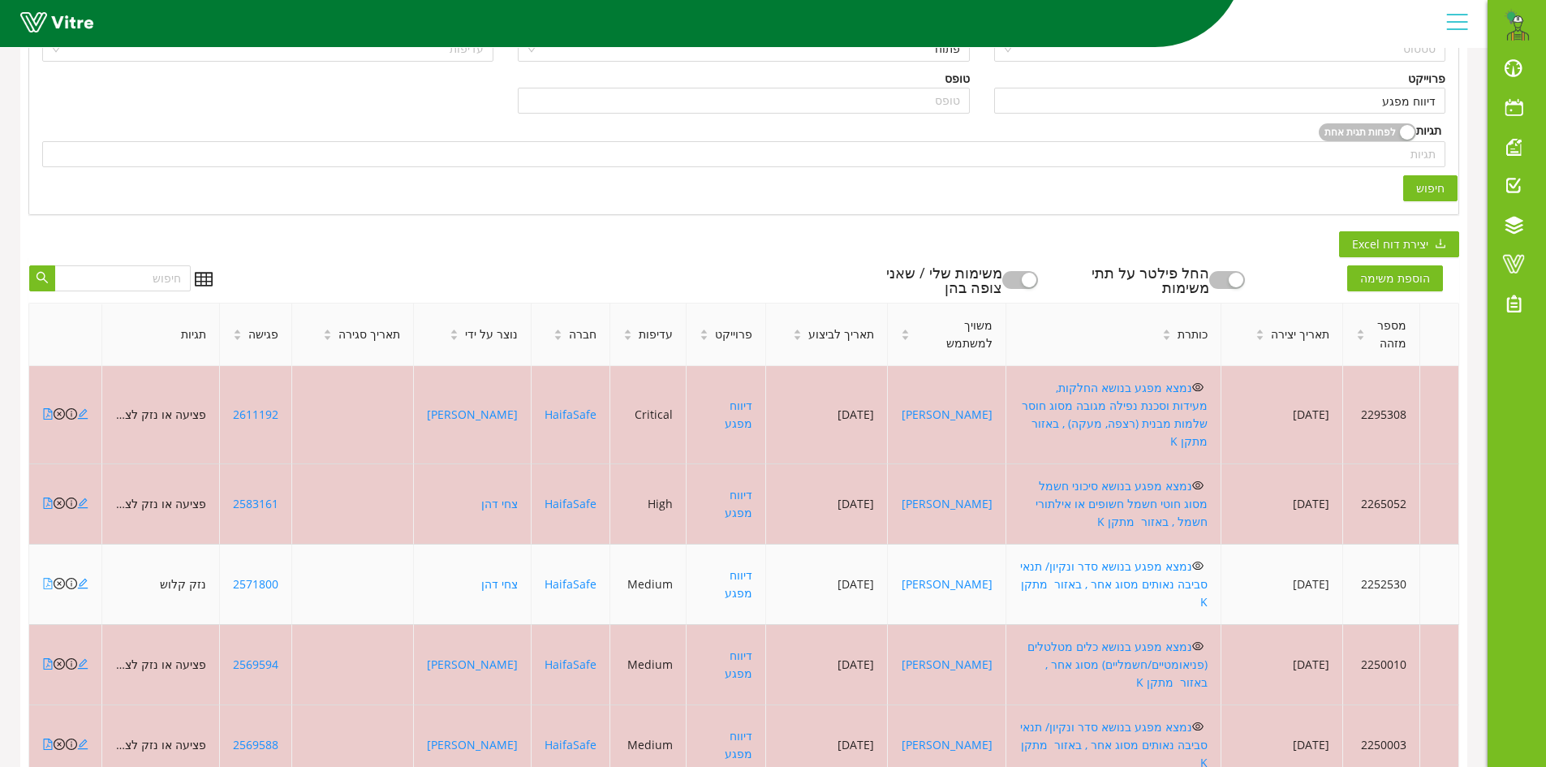
click at [48, 578] on icon "file-pdf" at bounding box center [47, 583] width 11 height 11
click at [61, 578] on icon "close-circle" at bounding box center [59, 583] width 11 height 11
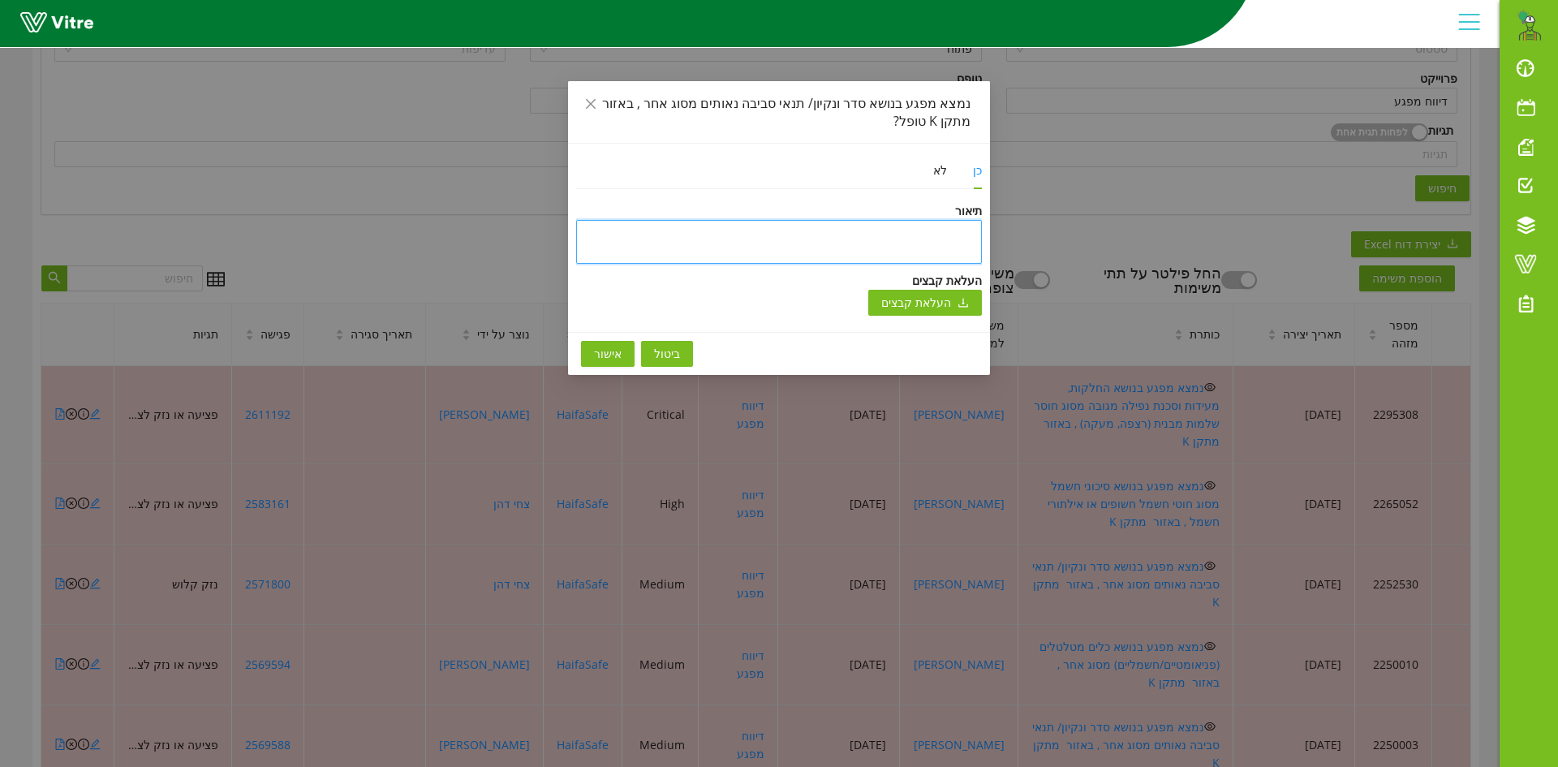
click at [877, 226] on textarea at bounding box center [779, 242] width 406 height 44
type textarea "ט"
type textarea "טו"
type textarea "טופ"
type textarea "טופל"
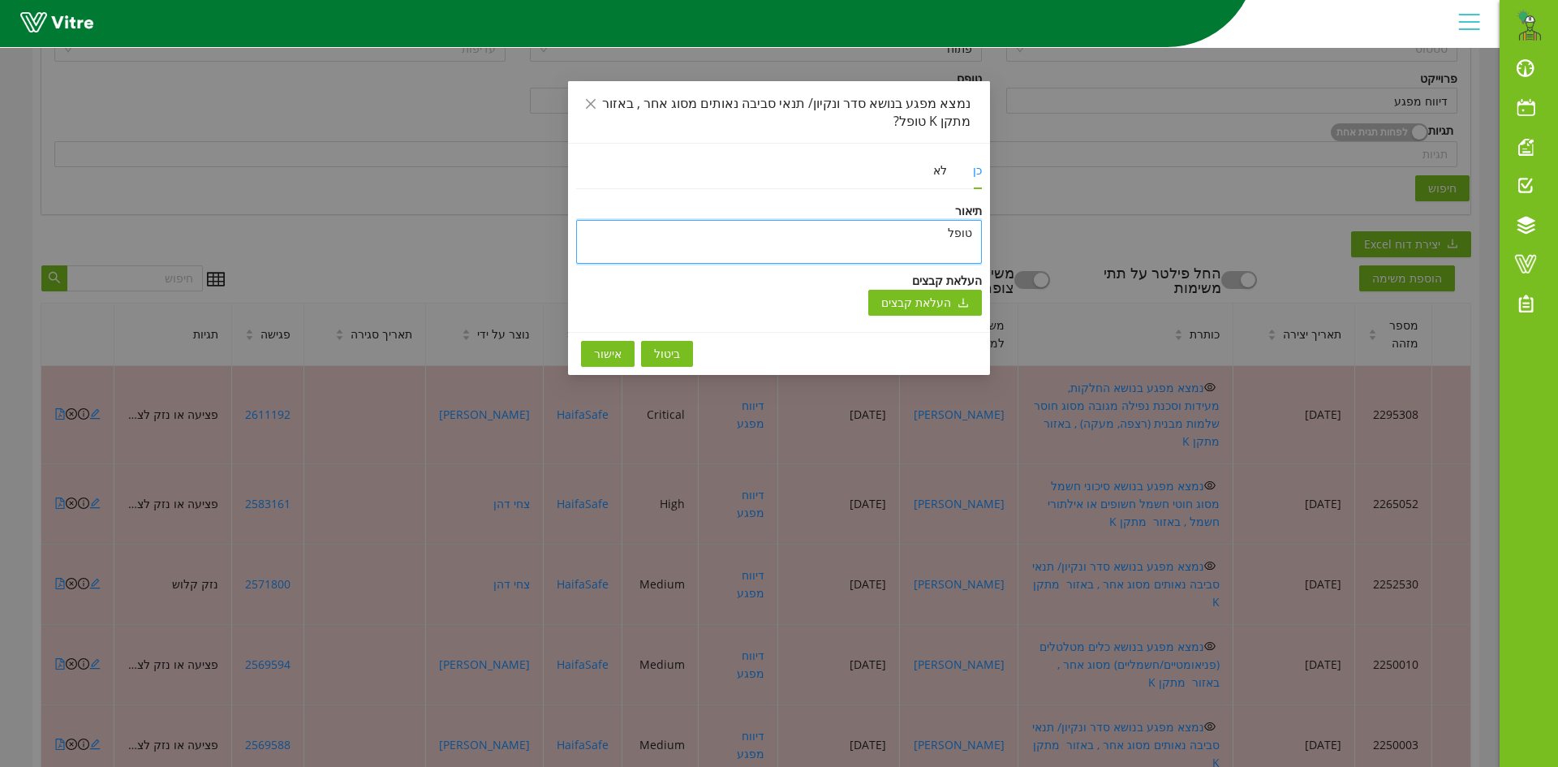
type textarea "טופל"
type textarea "טופל ו"
type textarea "טופל ונ"
type textarea "טופל וני"
type textarea "טופל וניס"
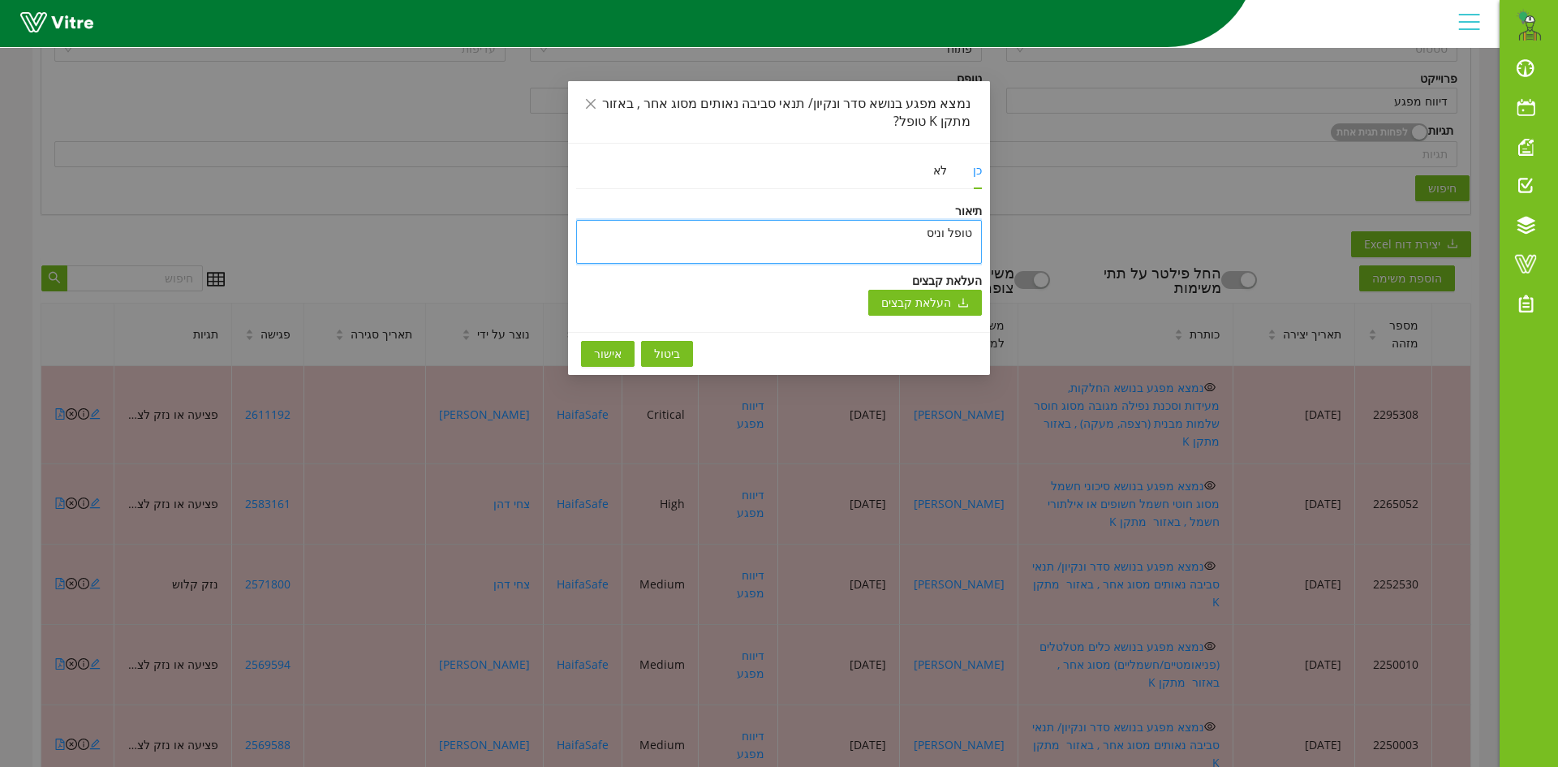
type textarea "טופל וניסג"
type textarea "טופל וניסגר"
type textarea "טופל וניסגר ב"
type textarea "טופל וניסגר בת"
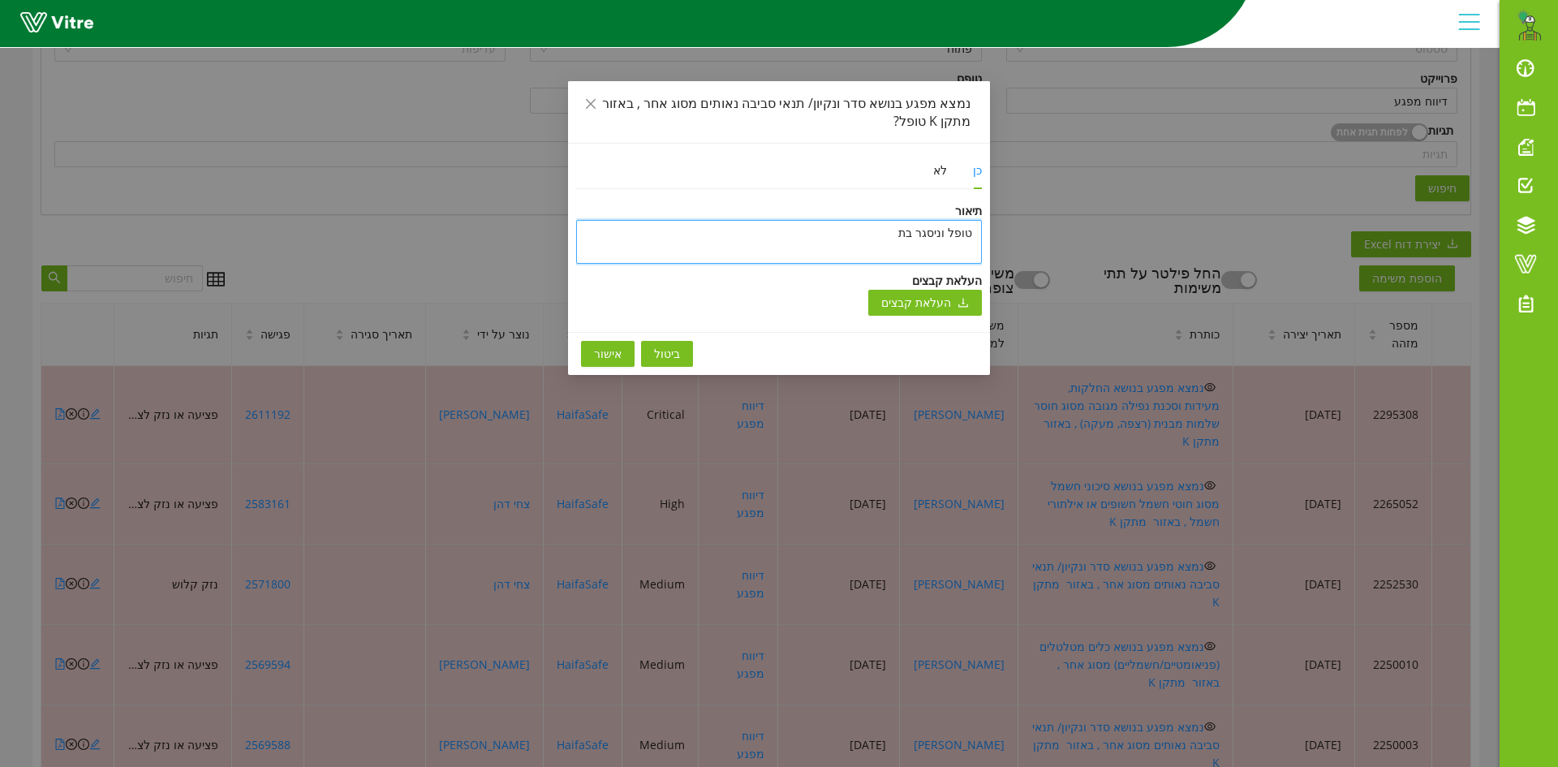
type textarea "טופל וניסגר בתו"
type textarea "טופל וניסגר בתוכ"
type textarea "טופל וניסגר בתוכנ"
type textarea "טופל וניסגר בתוכנה"
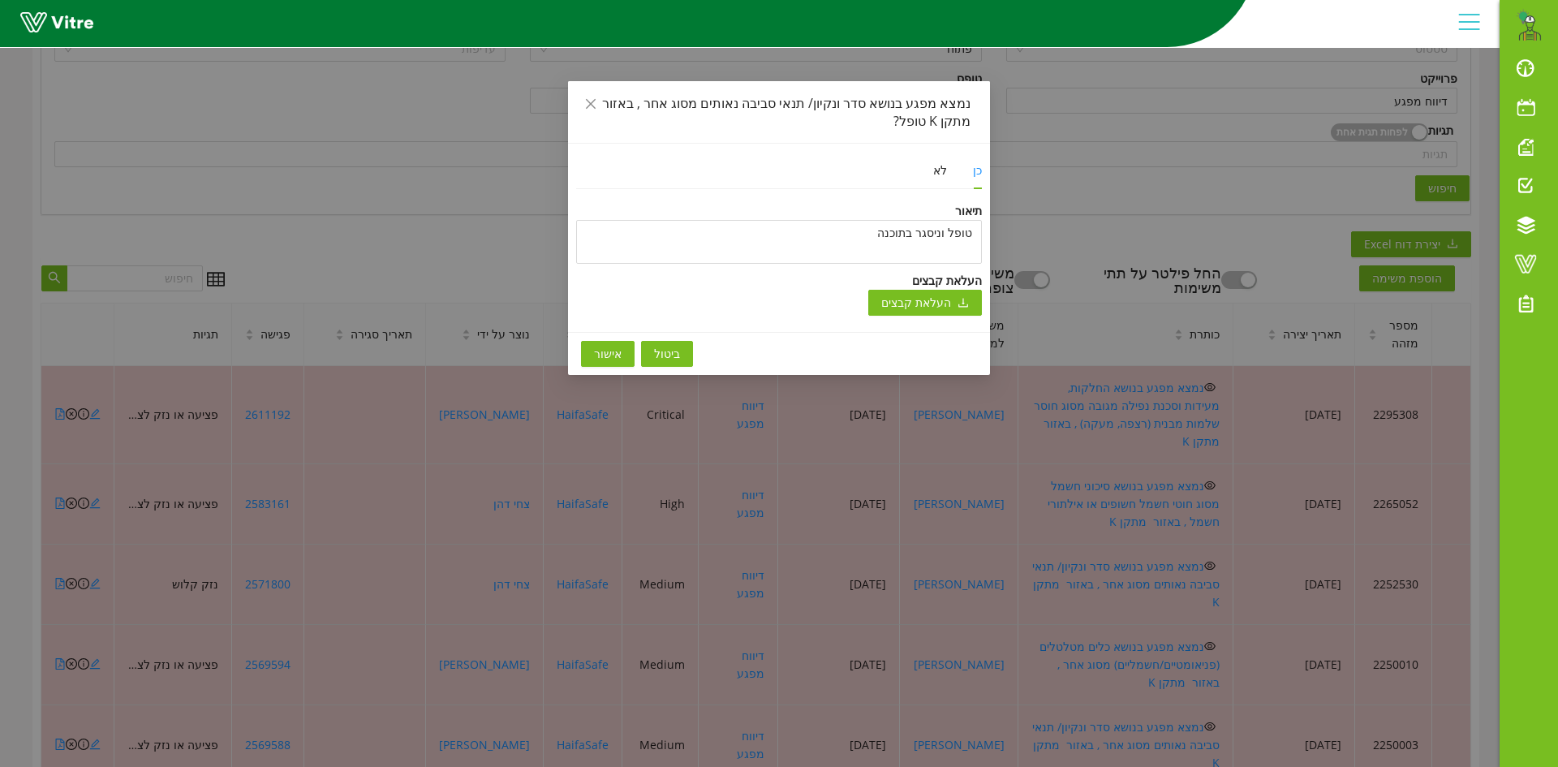
click at [605, 355] on span "אישור" at bounding box center [608, 354] width 28 height 18
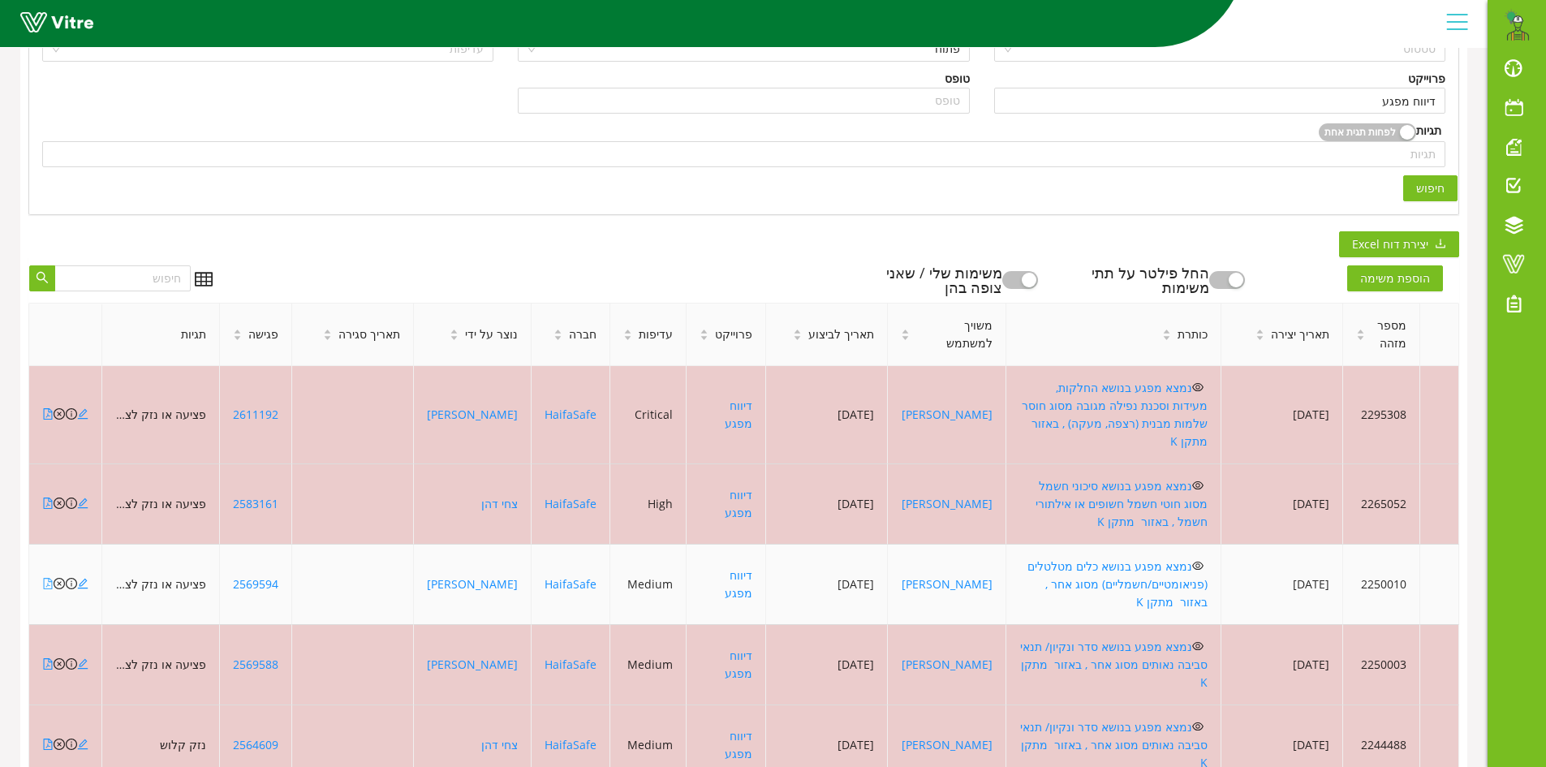
click at [44, 578] on icon "file-pdf" at bounding box center [48, 583] width 9 height 11
click at [45, 578] on icon "file-pdf" at bounding box center [47, 583] width 11 height 11
click at [59, 578] on icon "close-circle" at bounding box center [59, 583] width 11 height 11
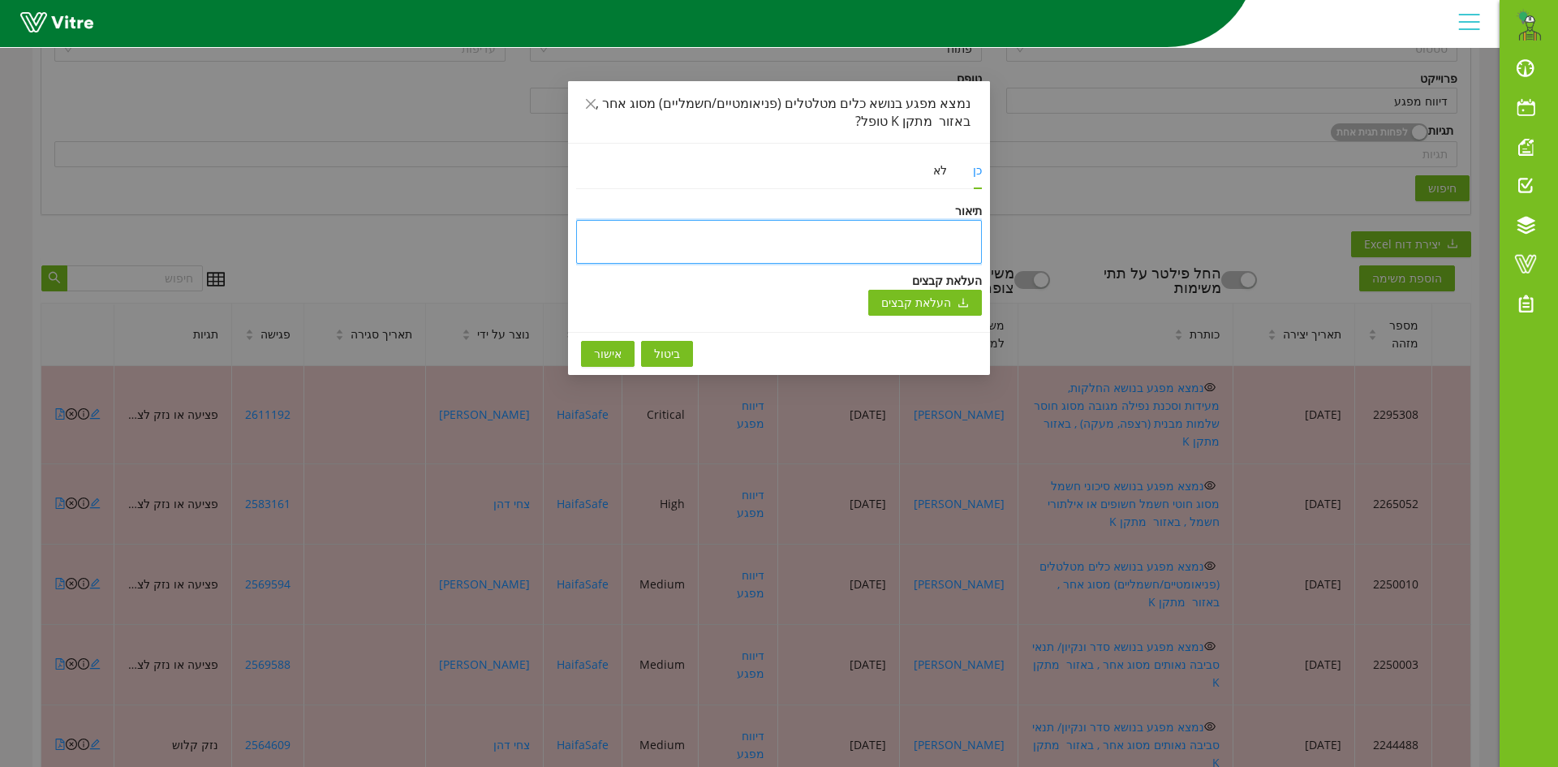
click at [890, 243] on textarea at bounding box center [779, 242] width 406 height 44
type textarea "ט"
type textarea "טו"
type textarea "טופ"
type textarea "טופל"
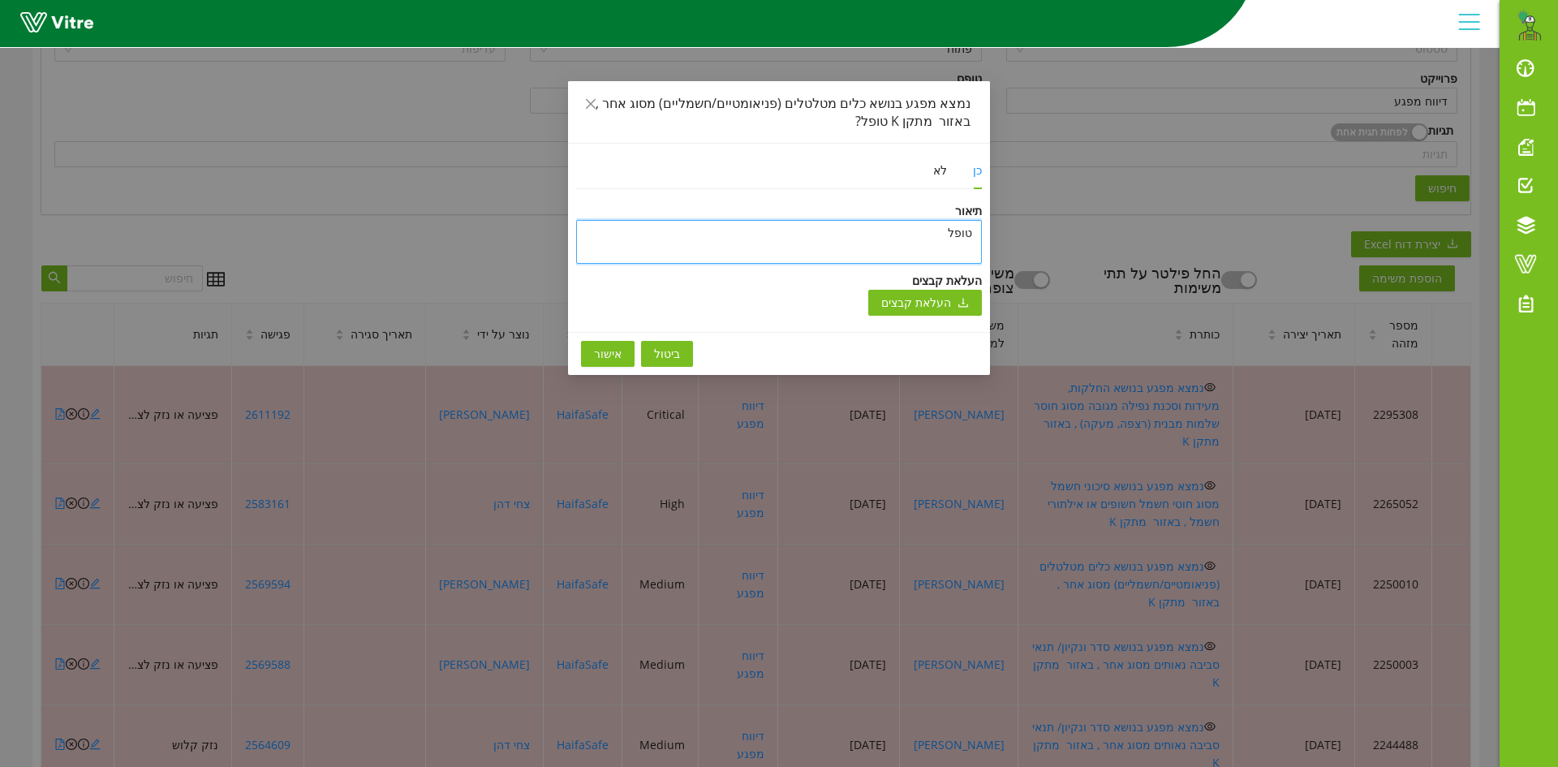
type textarea "טופל"
type textarea "טופל ו"
type textarea "טופל ונ"
type textarea "טופל וני"
type textarea "טופל וניס"
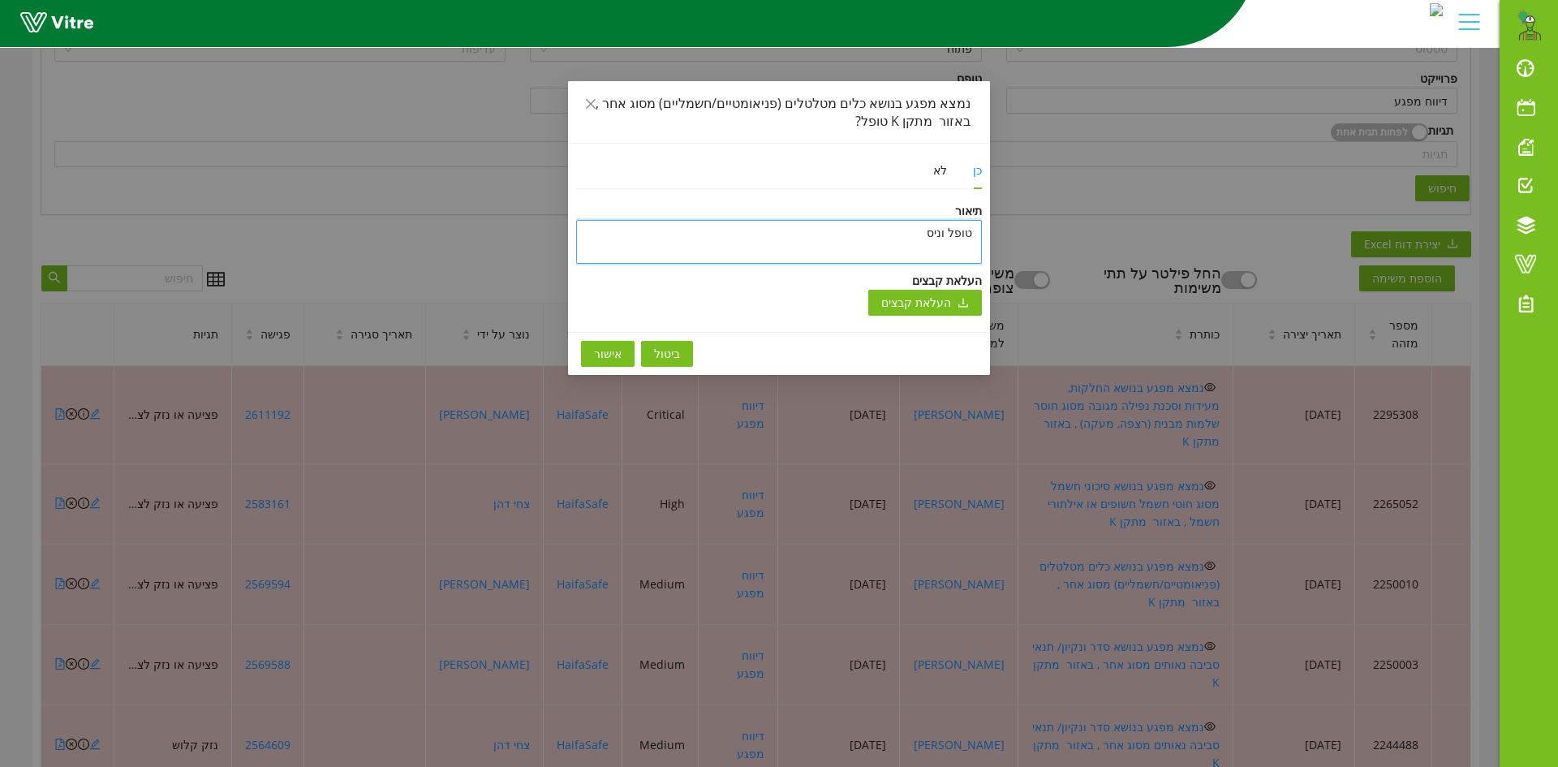
type textarea "טופל וניסג"
type textarea "טופל וניסגר"
type textarea "טופל וניסגר ב"
type textarea "טופל וניסגר בת"
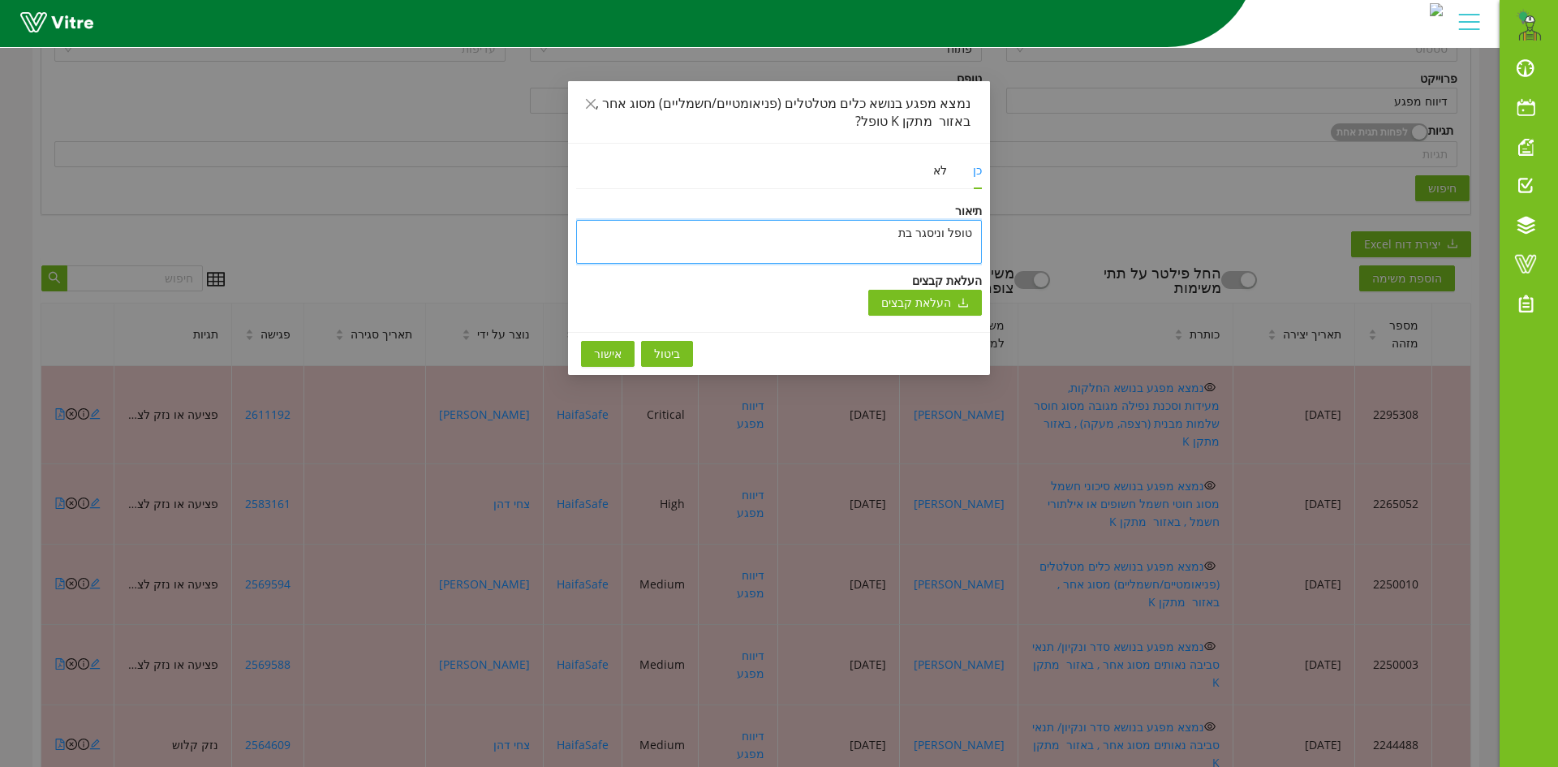
type textarea "טופל וניסגר בתו"
type textarea "טופל וניסגר בתוכ"
type textarea "טופל וניסגר בתוכנ"
type textarea "טופל וניסגר בתוכנה"
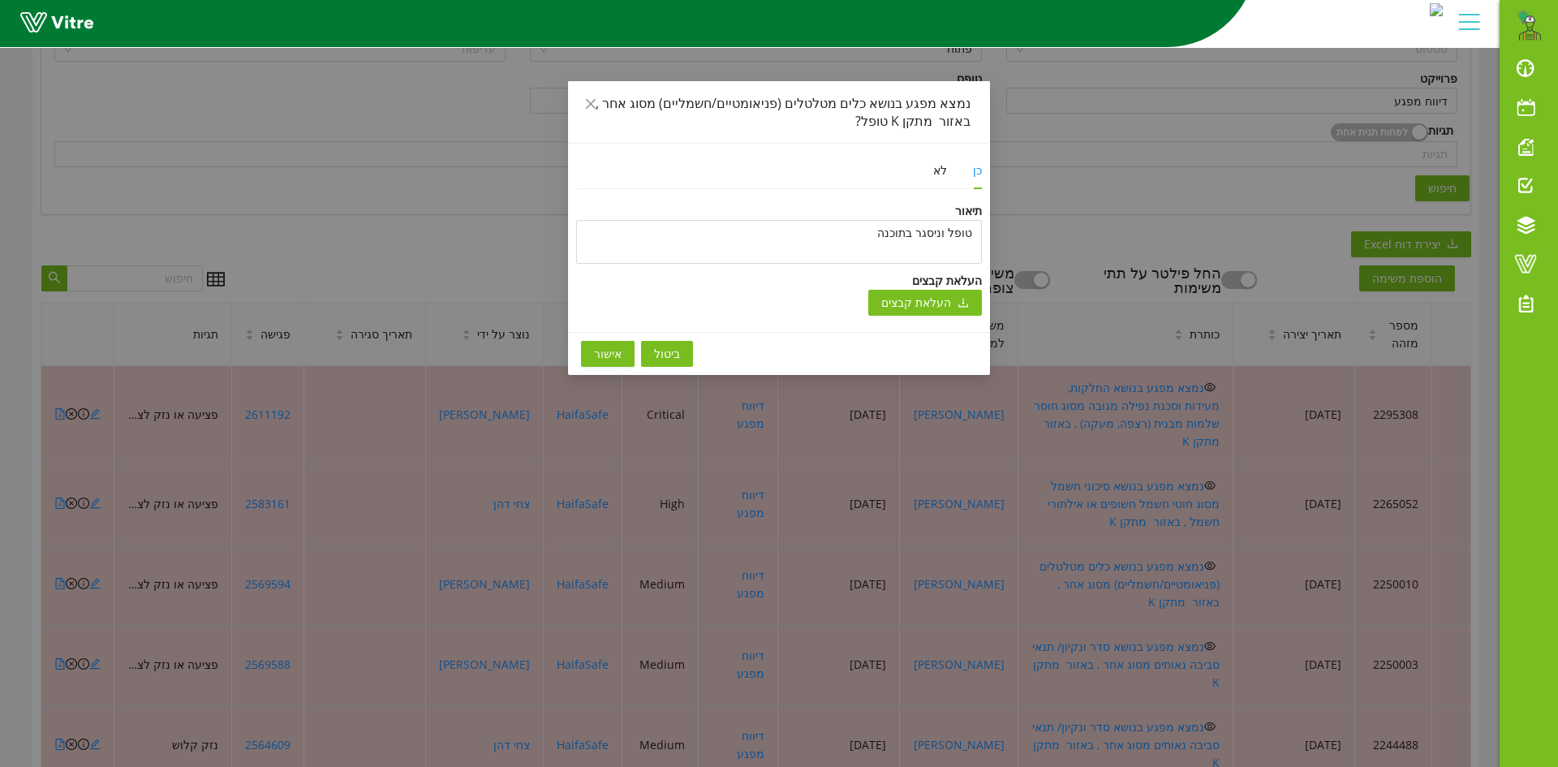
click at [600, 348] on span "אישור" at bounding box center [608, 354] width 28 height 18
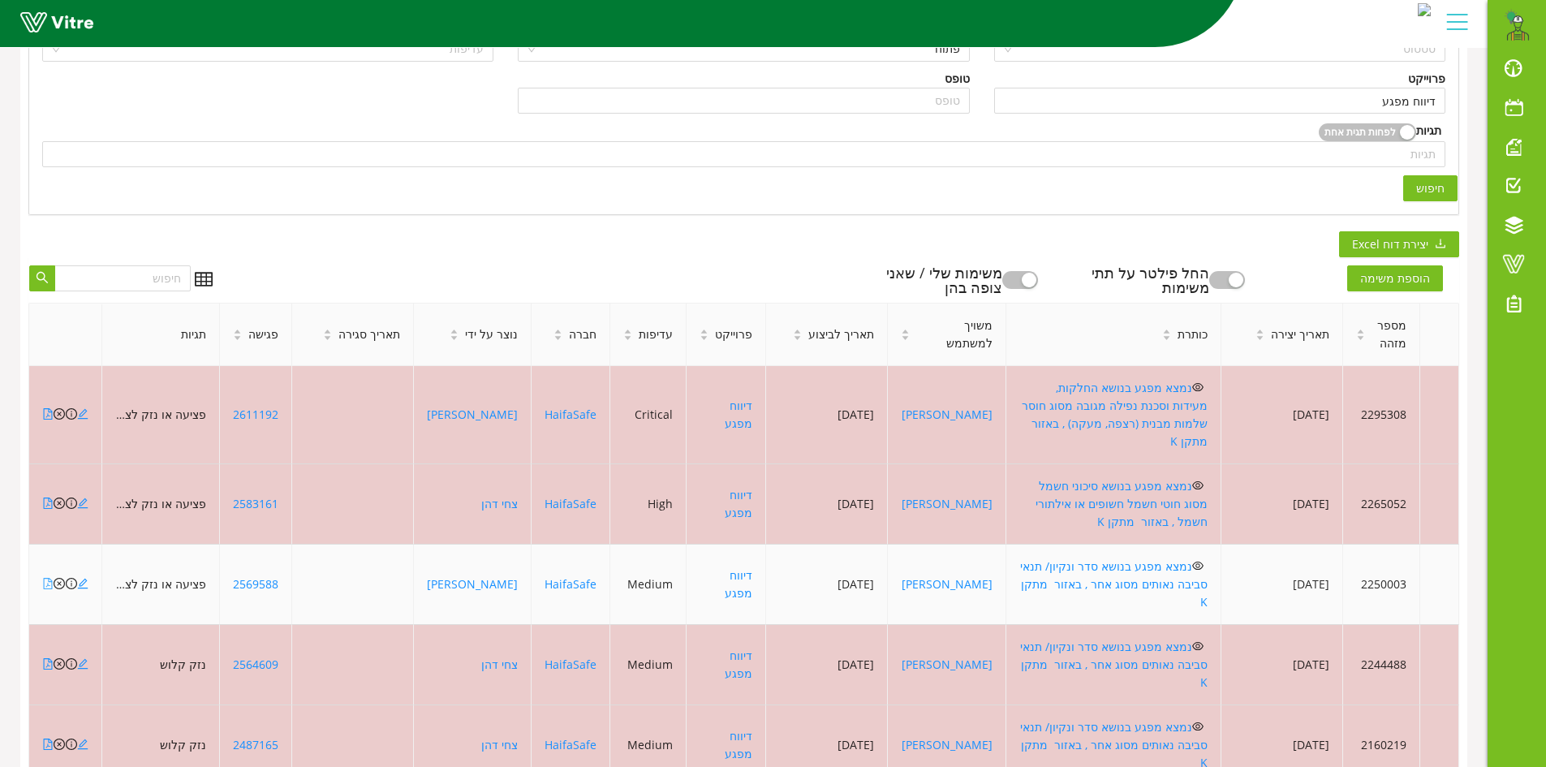
click at [47, 578] on icon "file-pdf" at bounding box center [47, 583] width 11 height 11
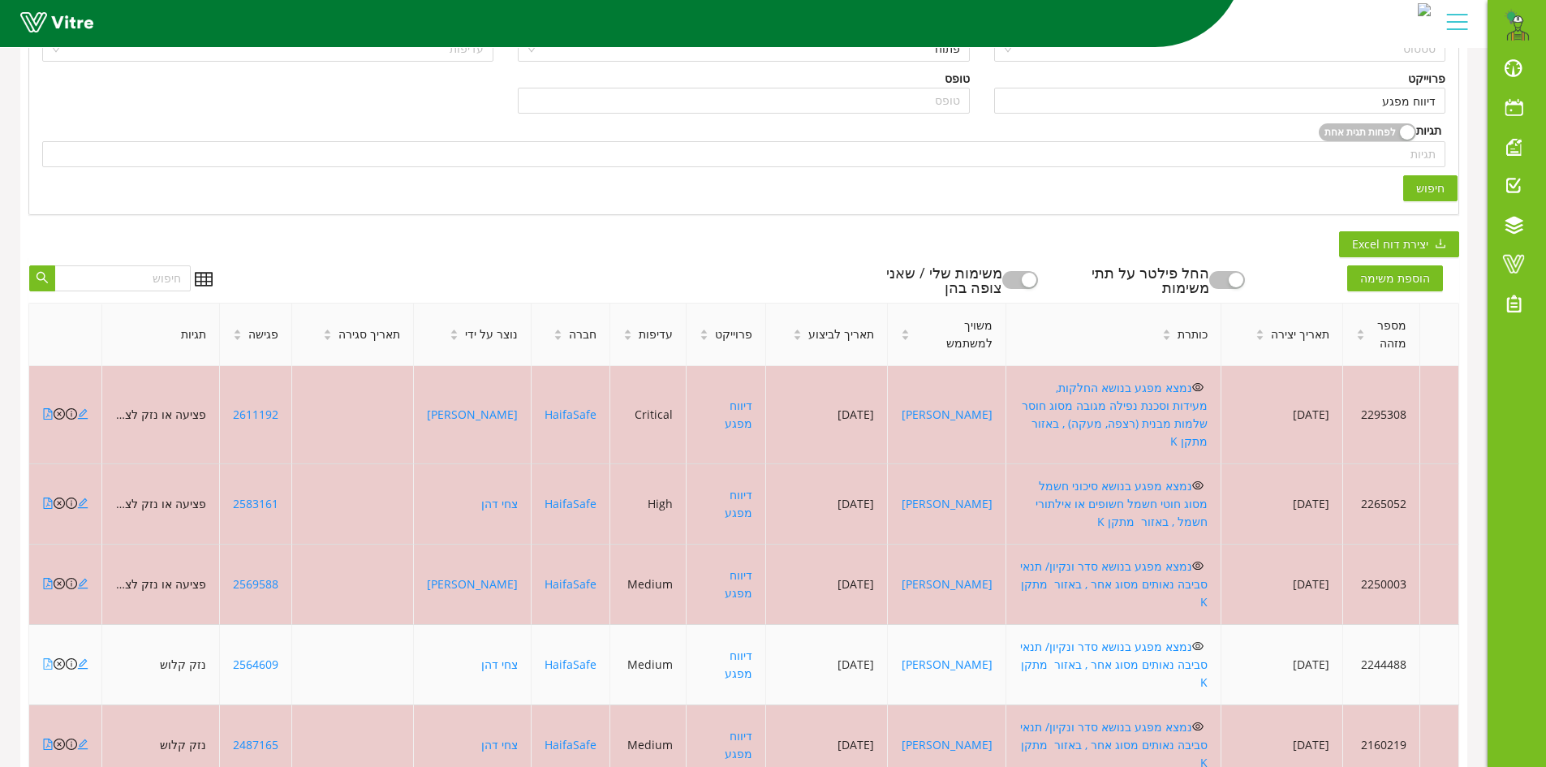
click at [48, 658] on icon "file-pdf" at bounding box center [47, 663] width 11 height 11
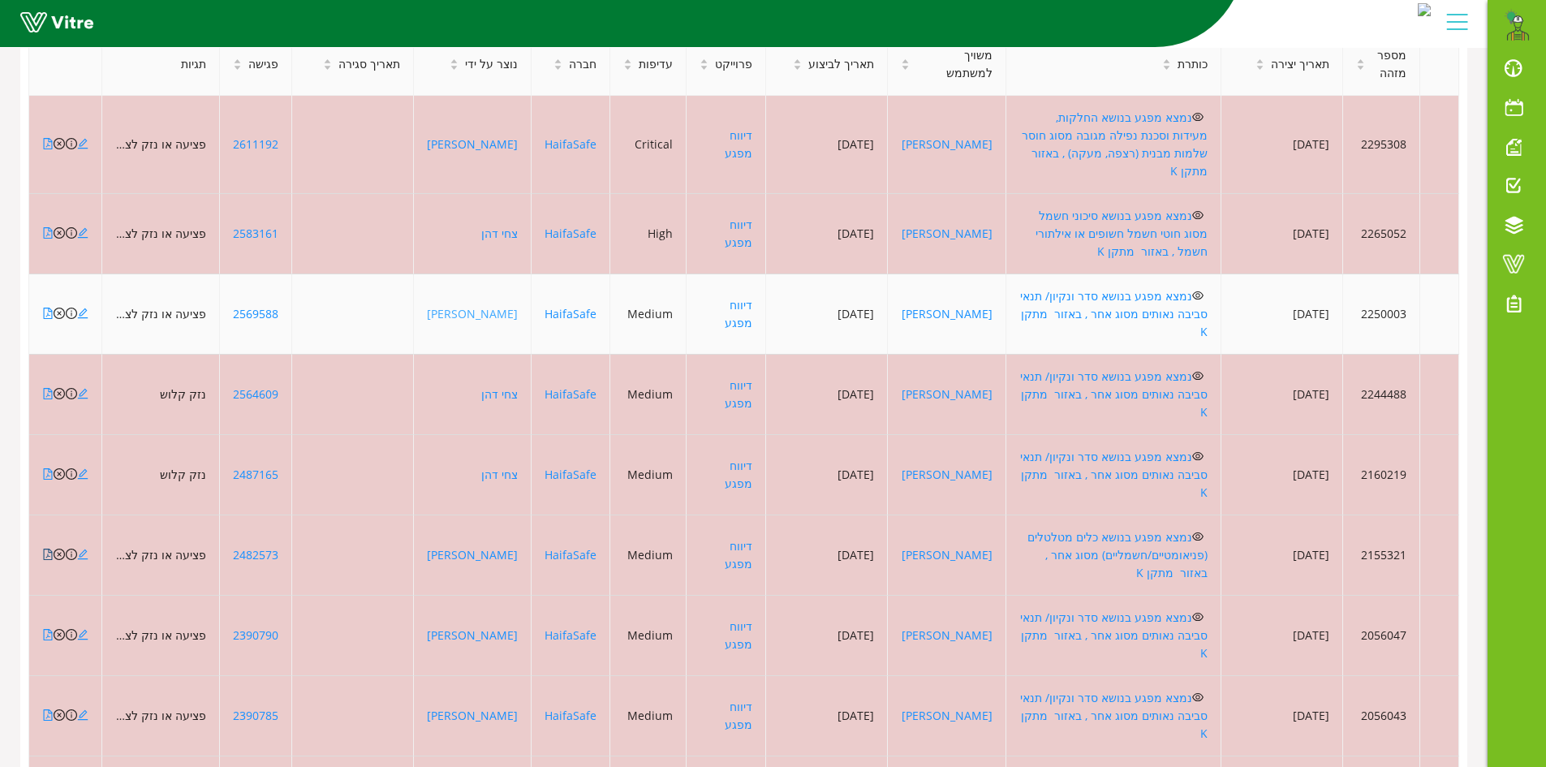
scroll to position [637, 0]
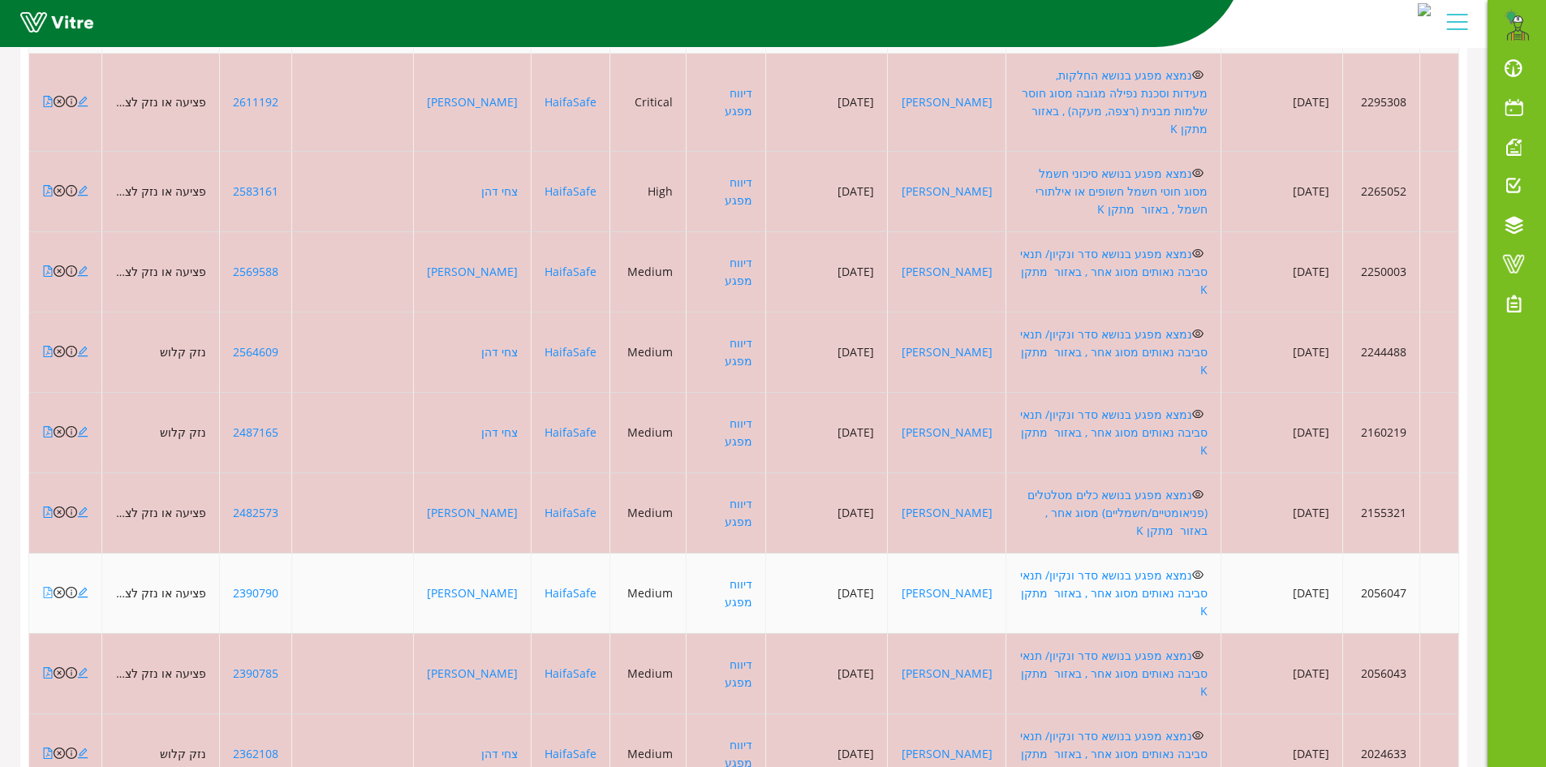
click at [47, 587] on icon "file-pdf" at bounding box center [47, 592] width 11 height 11
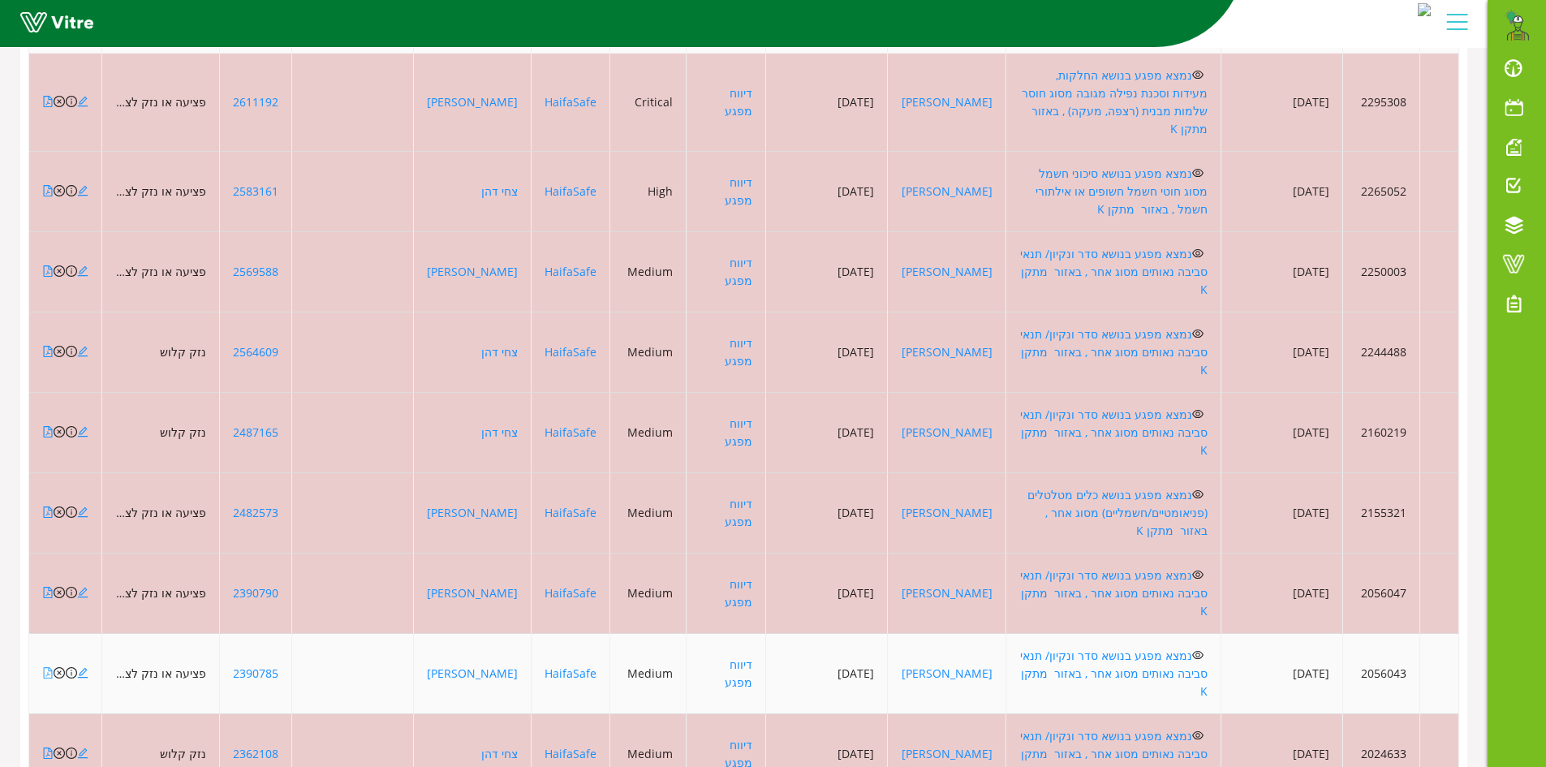
click at [45, 667] on icon "file-pdf" at bounding box center [47, 672] width 11 height 11
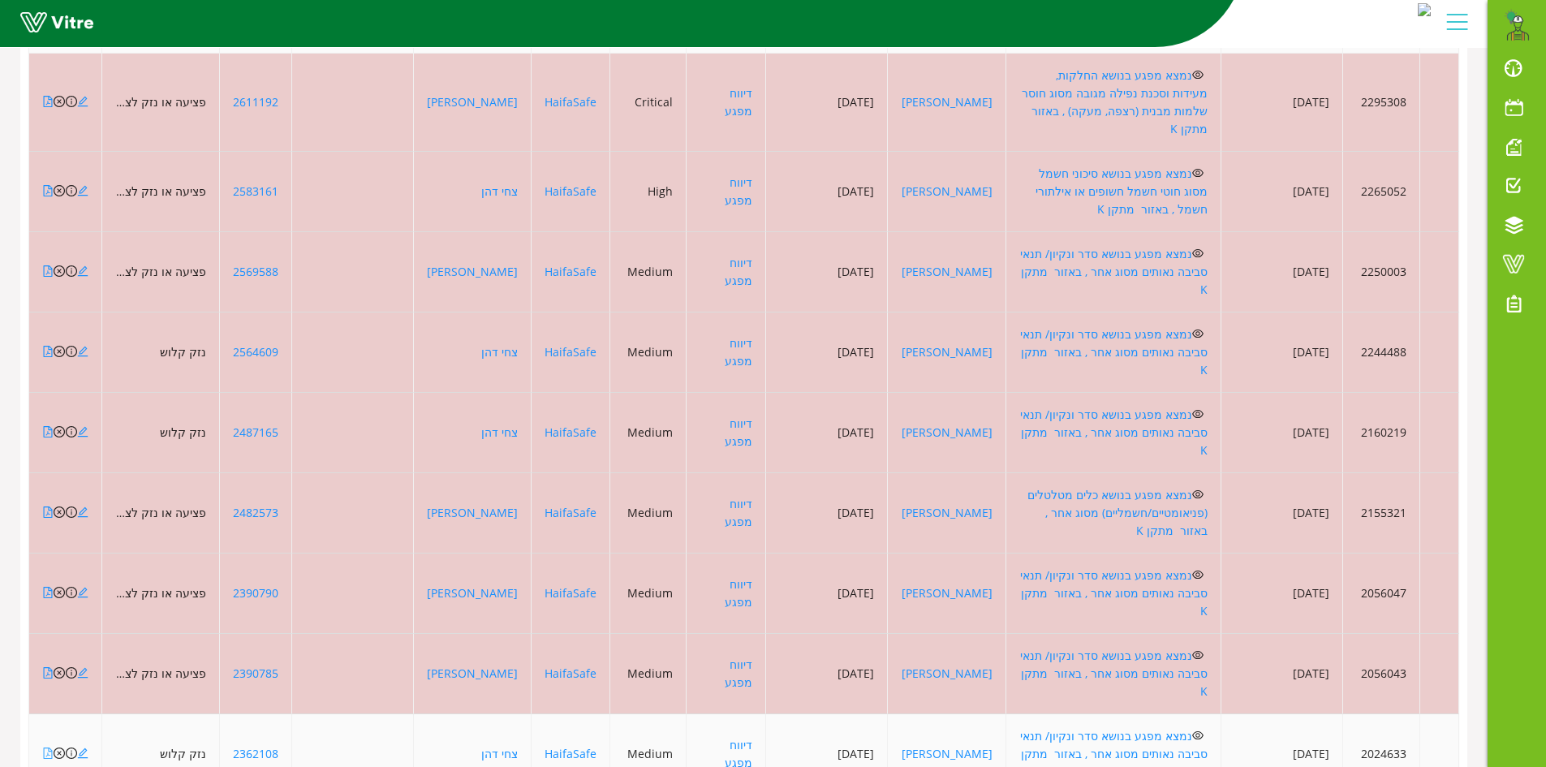
click at [46, 747] on icon "file-pdf" at bounding box center [47, 752] width 11 height 11
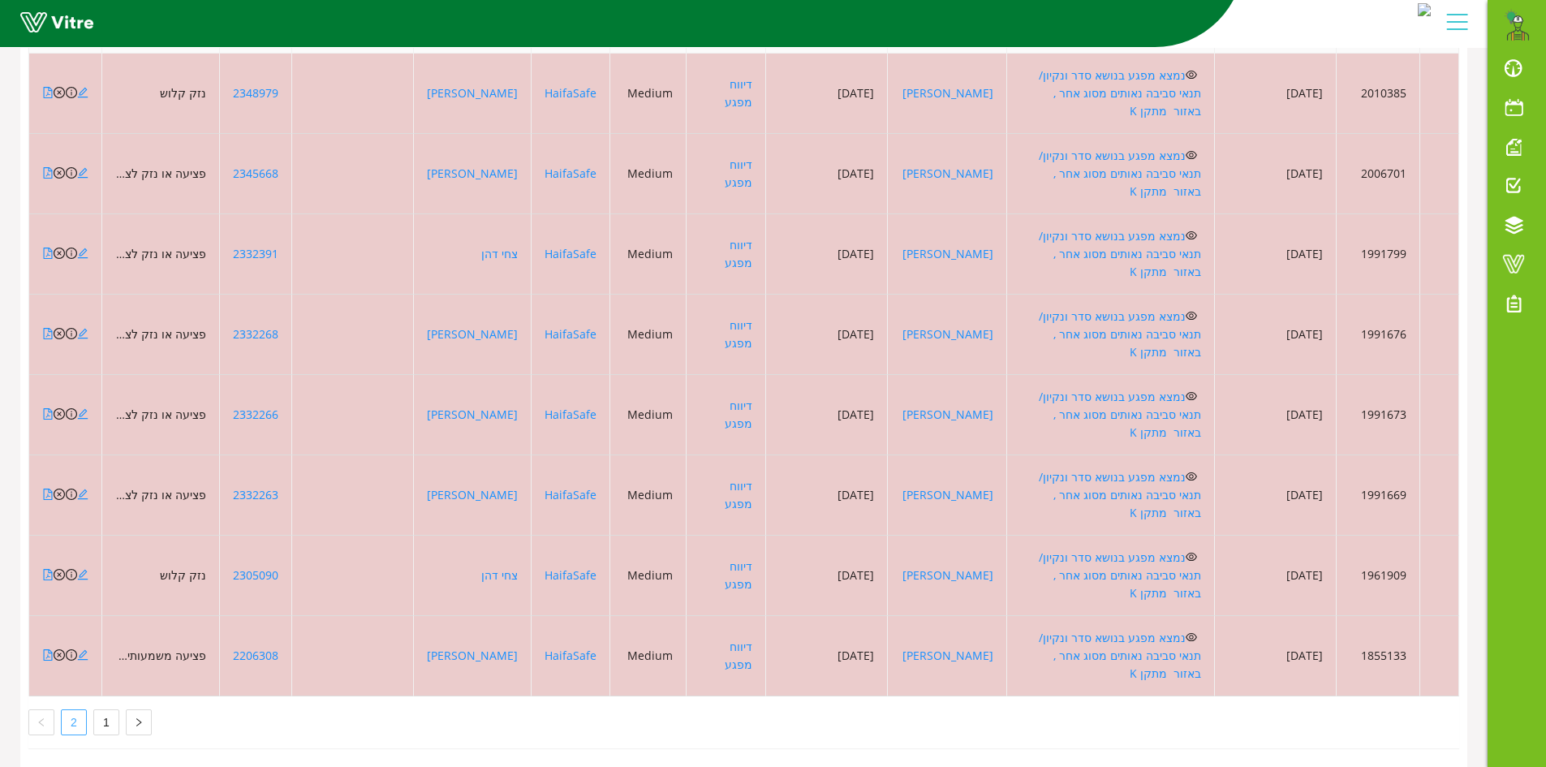
scroll to position [512, 0]
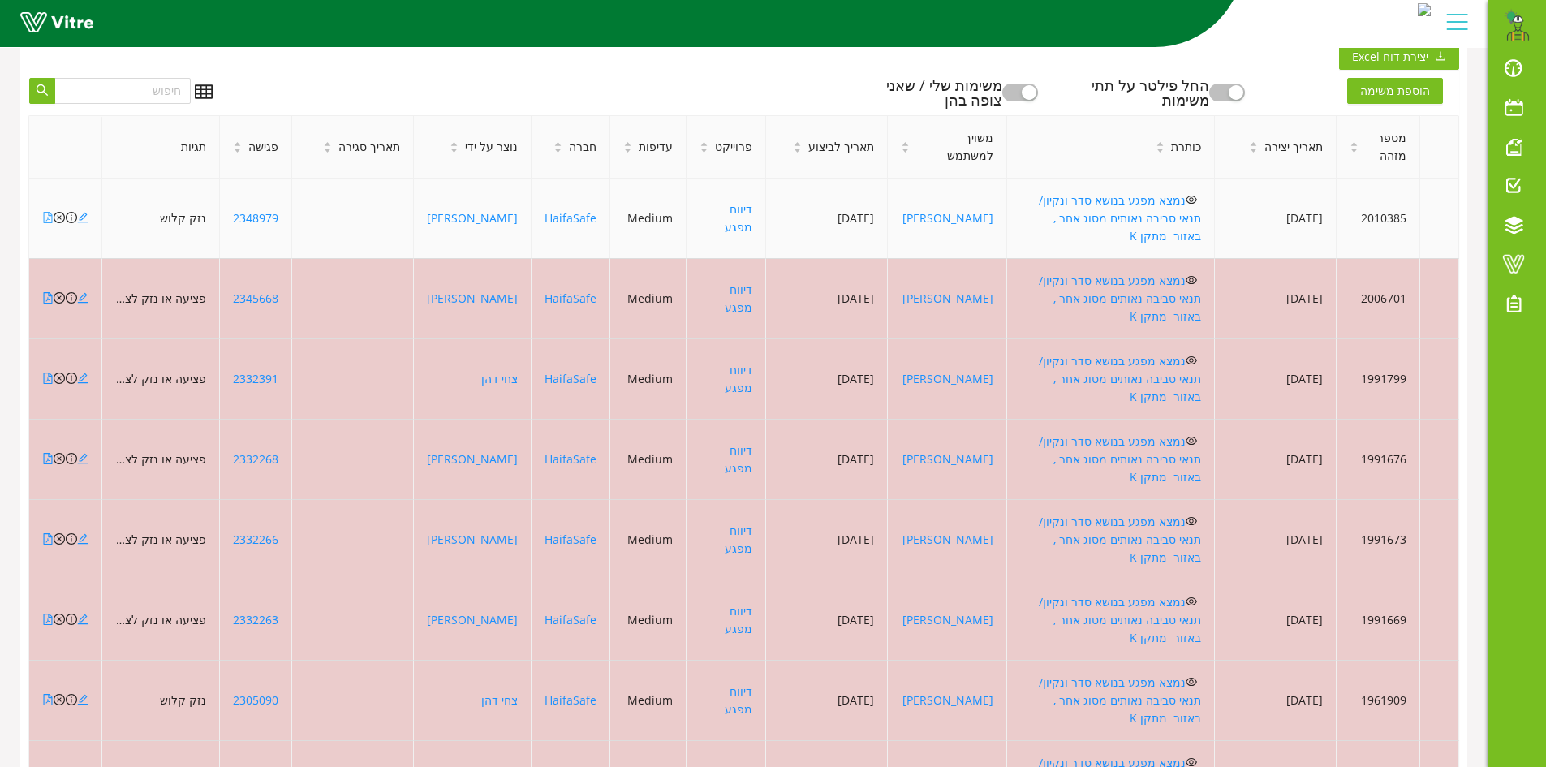
click at [44, 212] on icon "file-pdf" at bounding box center [48, 217] width 9 height 11
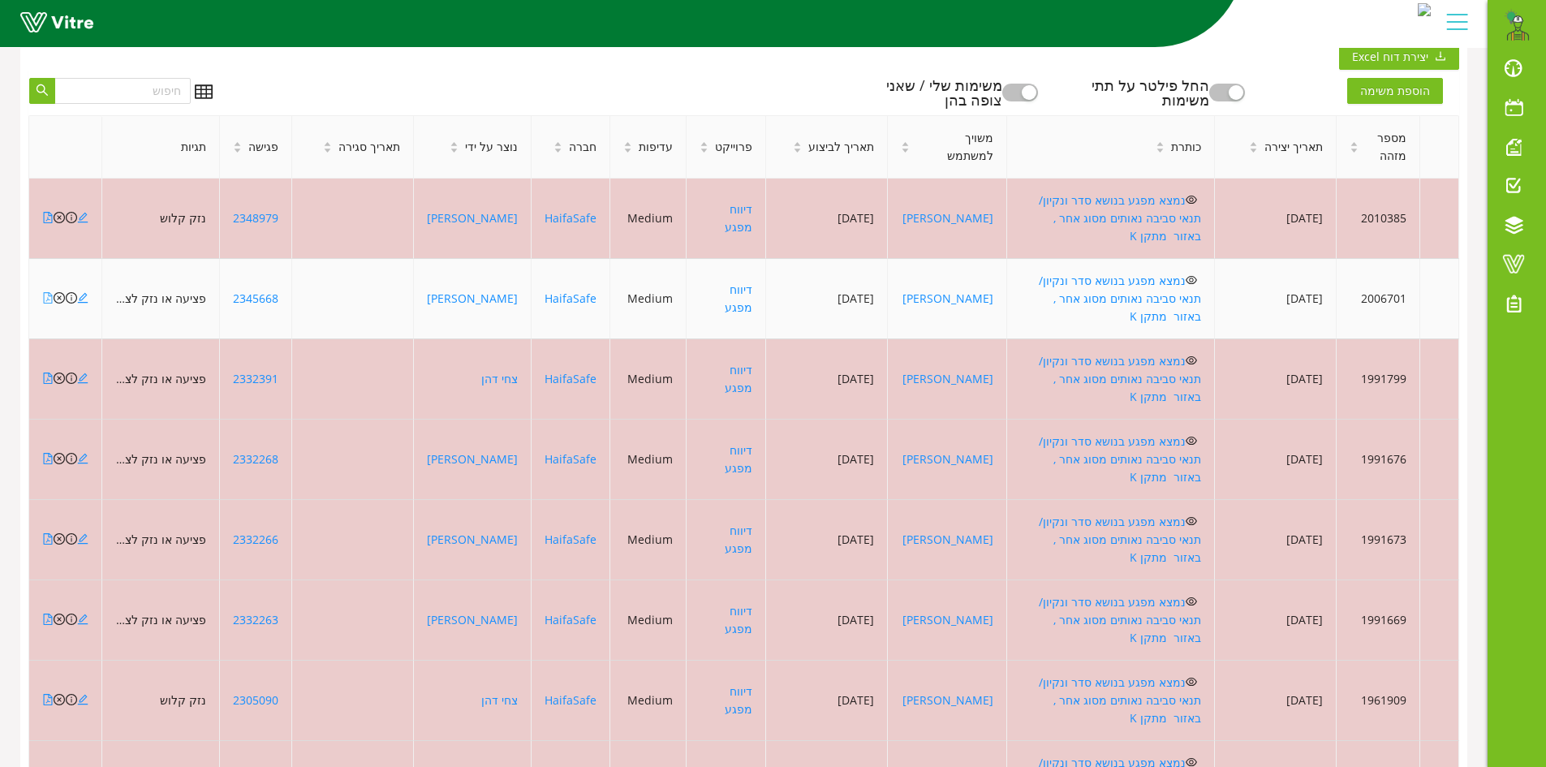
click at [47, 292] on icon "file-pdf" at bounding box center [47, 297] width 11 height 11
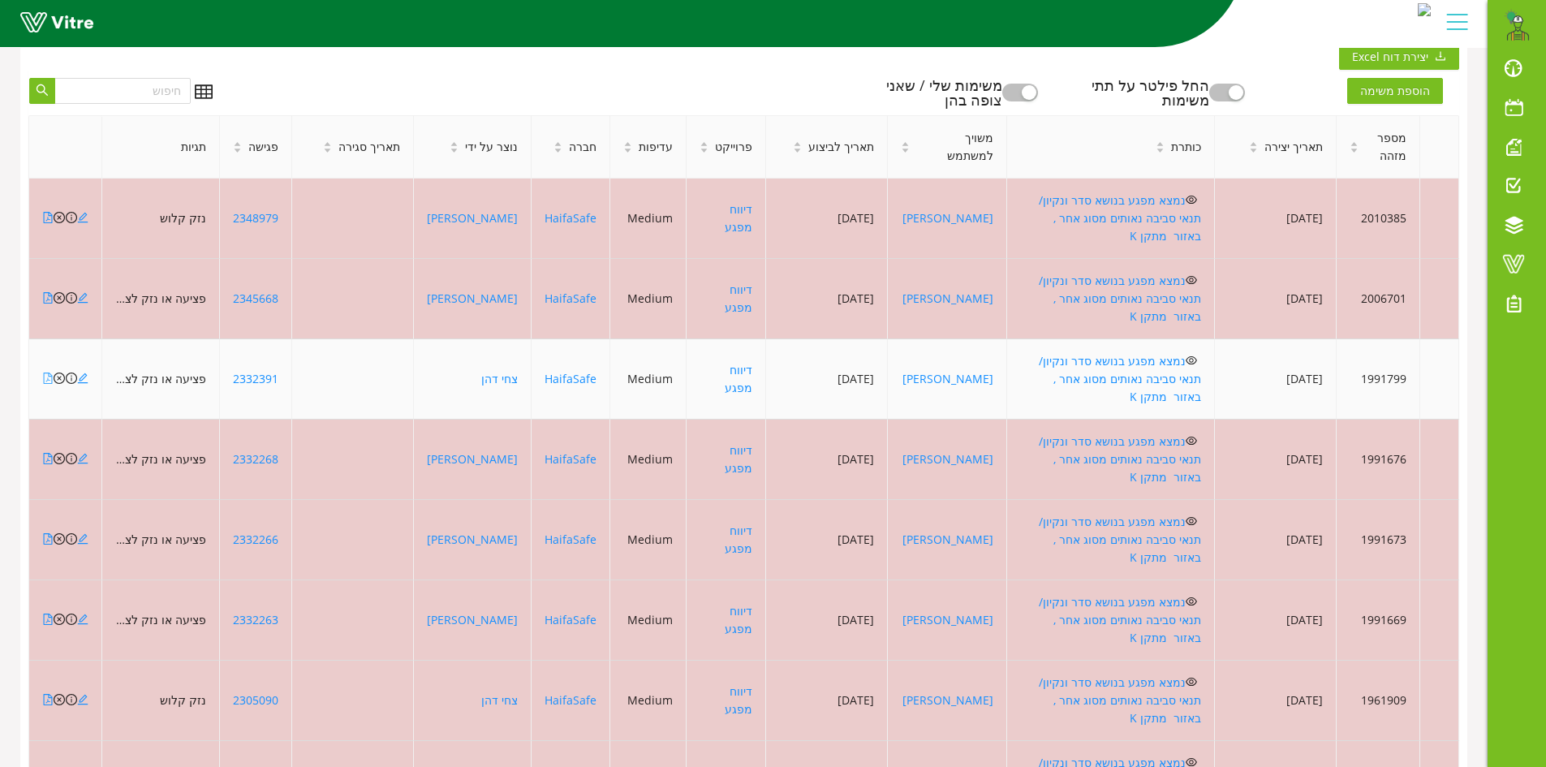
click at [45, 373] on icon "file-pdf" at bounding box center [47, 378] width 11 height 11
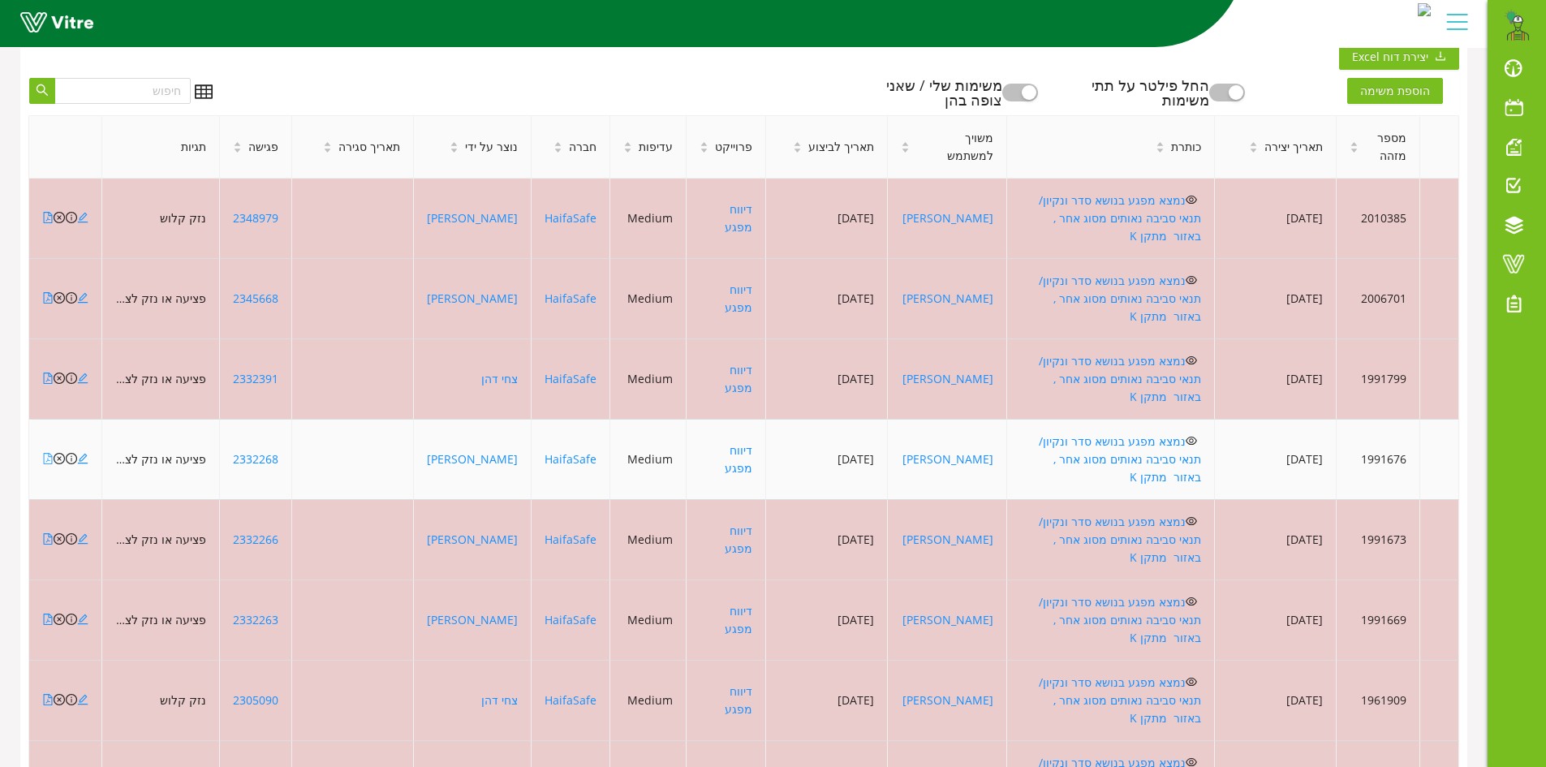
click at [43, 453] on icon "file-pdf" at bounding box center [47, 458] width 11 height 11
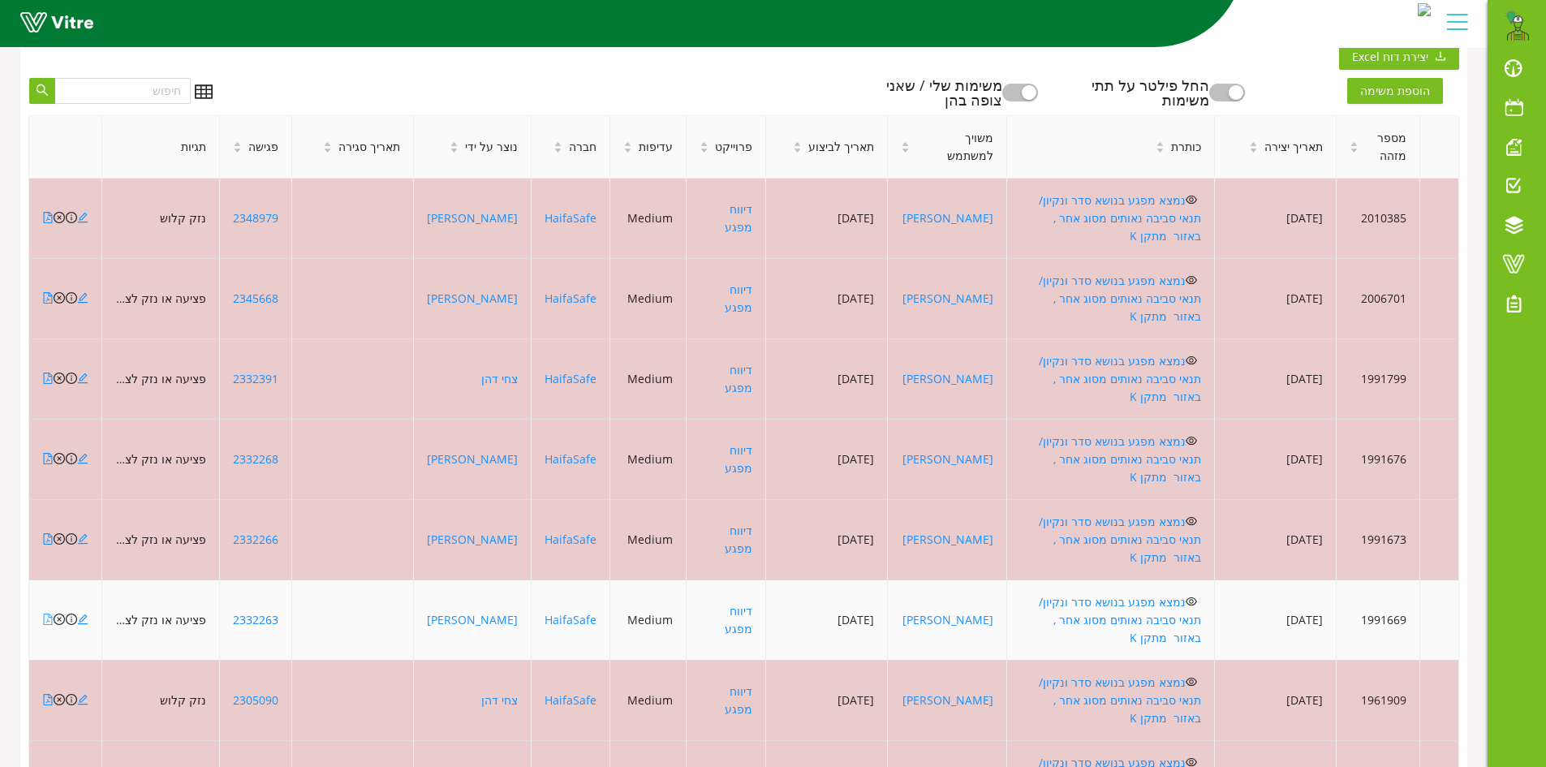
click at [45, 614] on icon "file-pdf" at bounding box center [47, 619] width 11 height 11
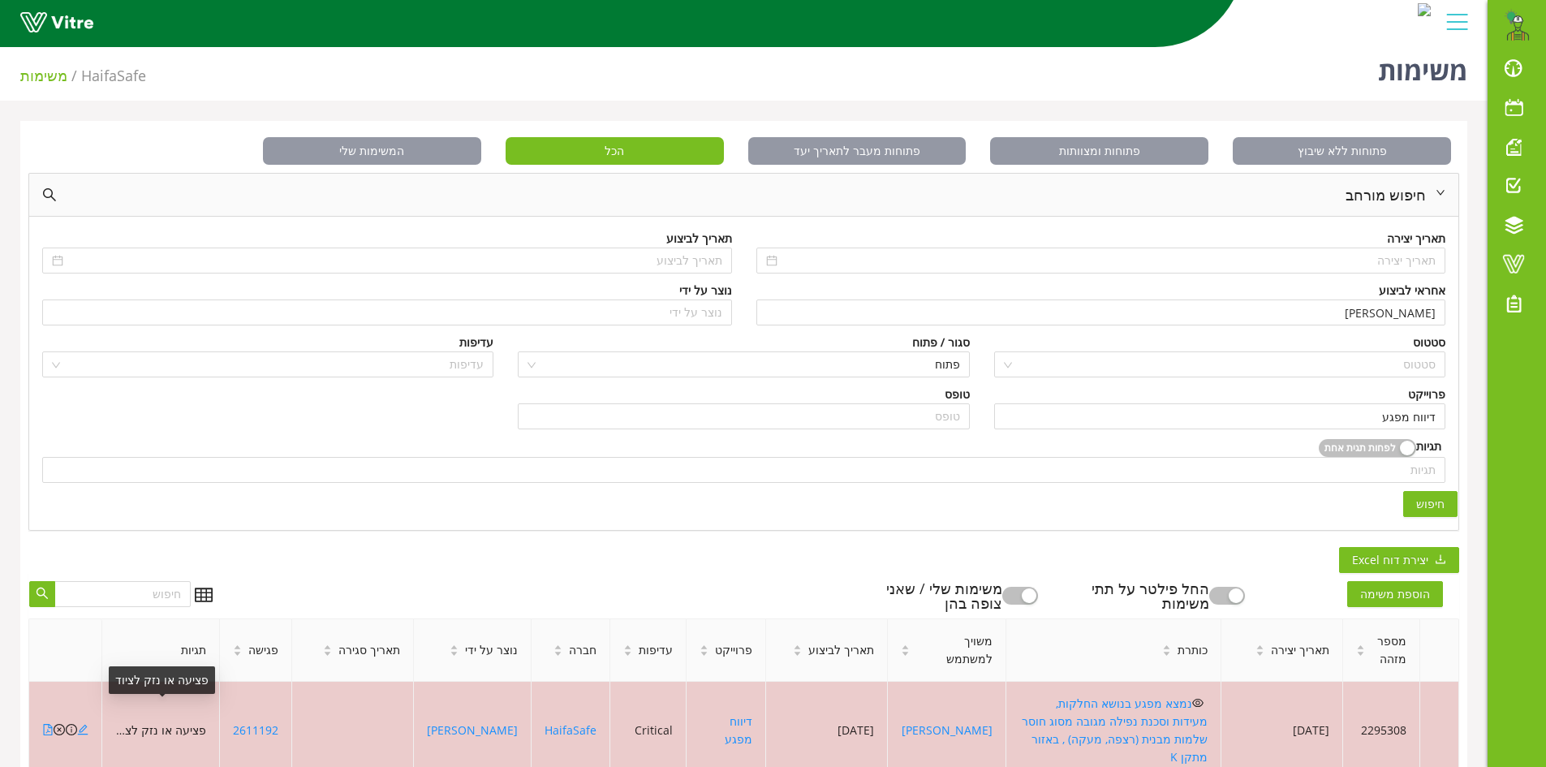
scroll to position [0, 0]
